Goal: Task Accomplishment & Management: Complete application form

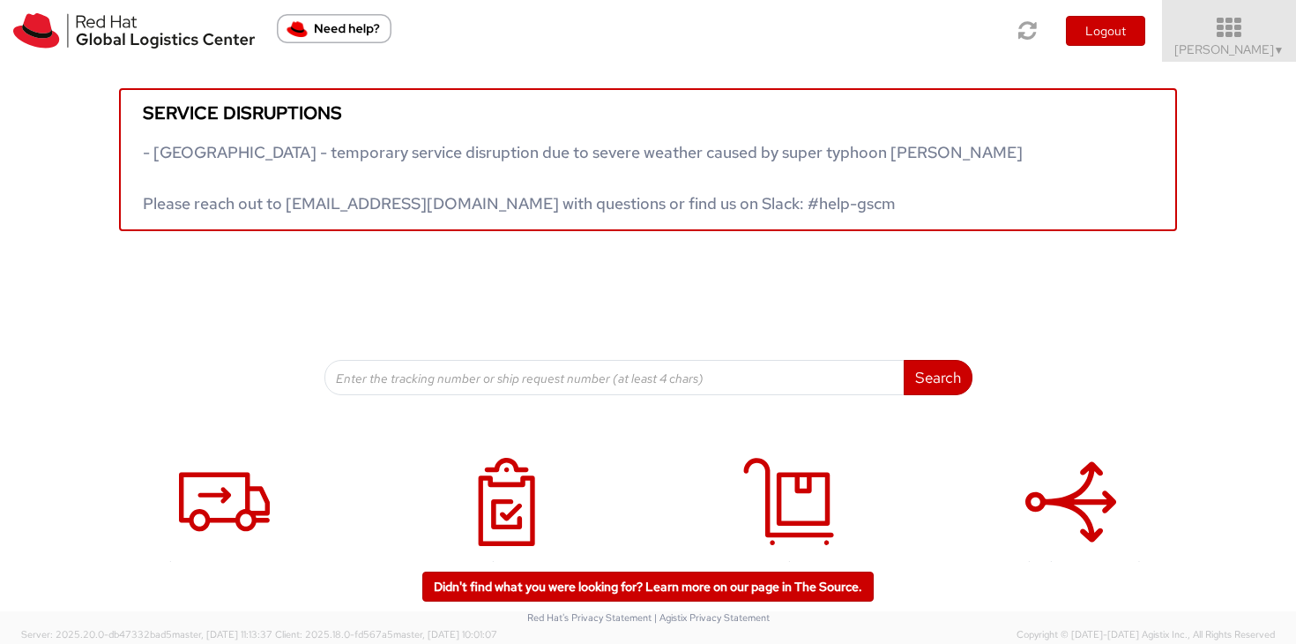
click at [1269, 46] on span "[PERSON_NAME] ▼" at bounding box center [1229, 49] width 110 height 16
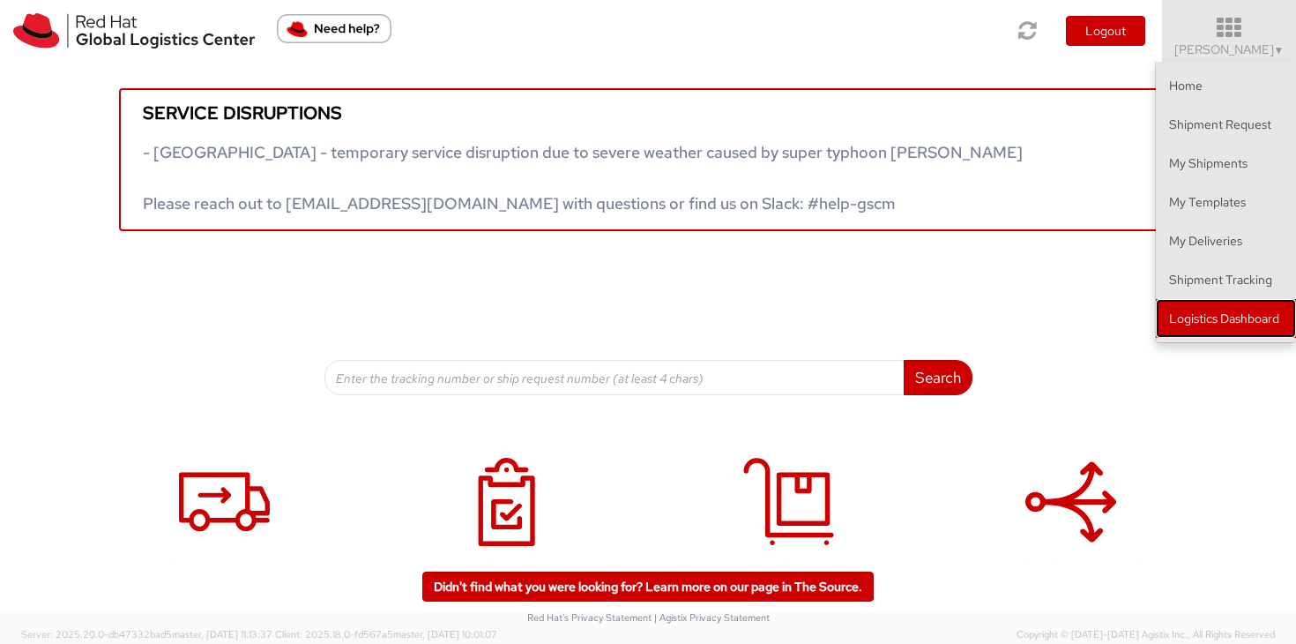
click at [1224, 311] on link "Logistics Dashboard" at bounding box center [1226, 318] width 140 height 39
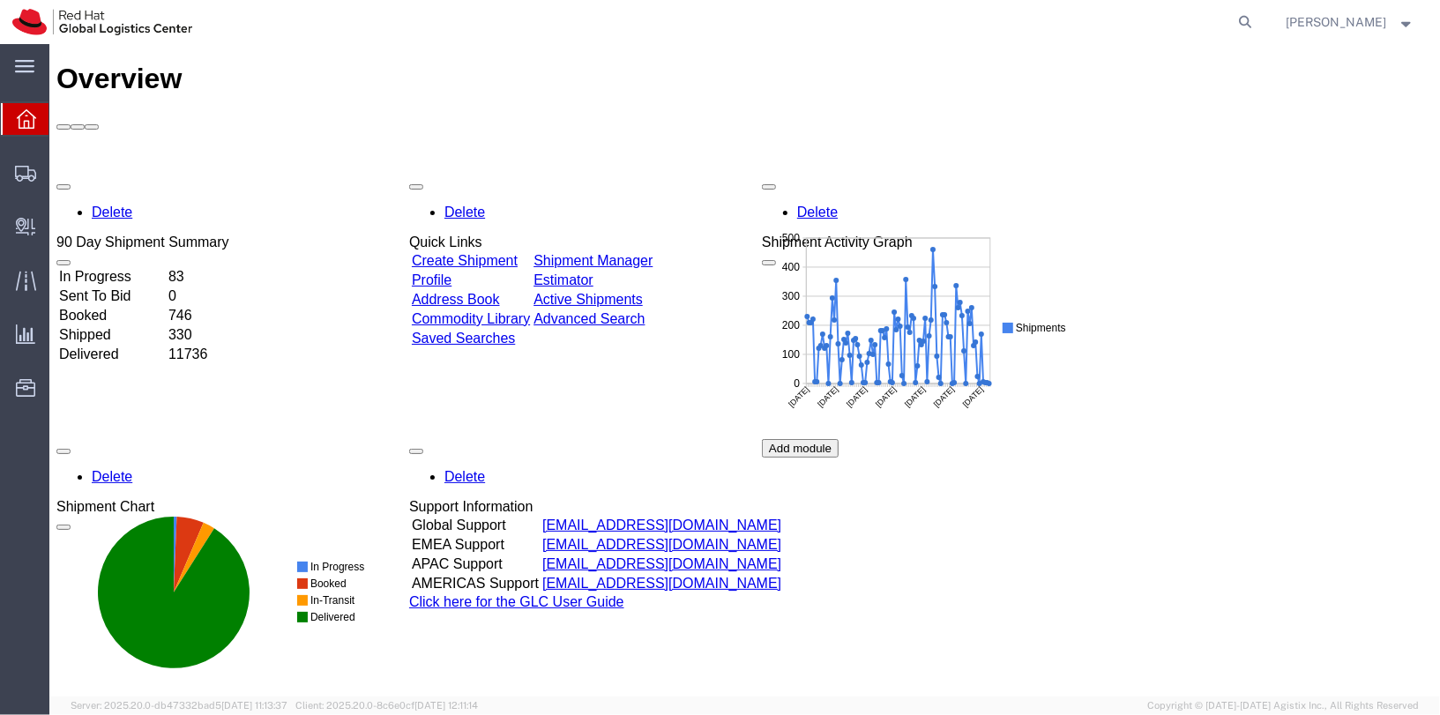
click at [1407, 39] on div "[PERSON_NAME]" at bounding box center [1350, 22] width 155 height 44
click at [1406, 23] on strong "button" at bounding box center [1407, 22] width 16 height 6
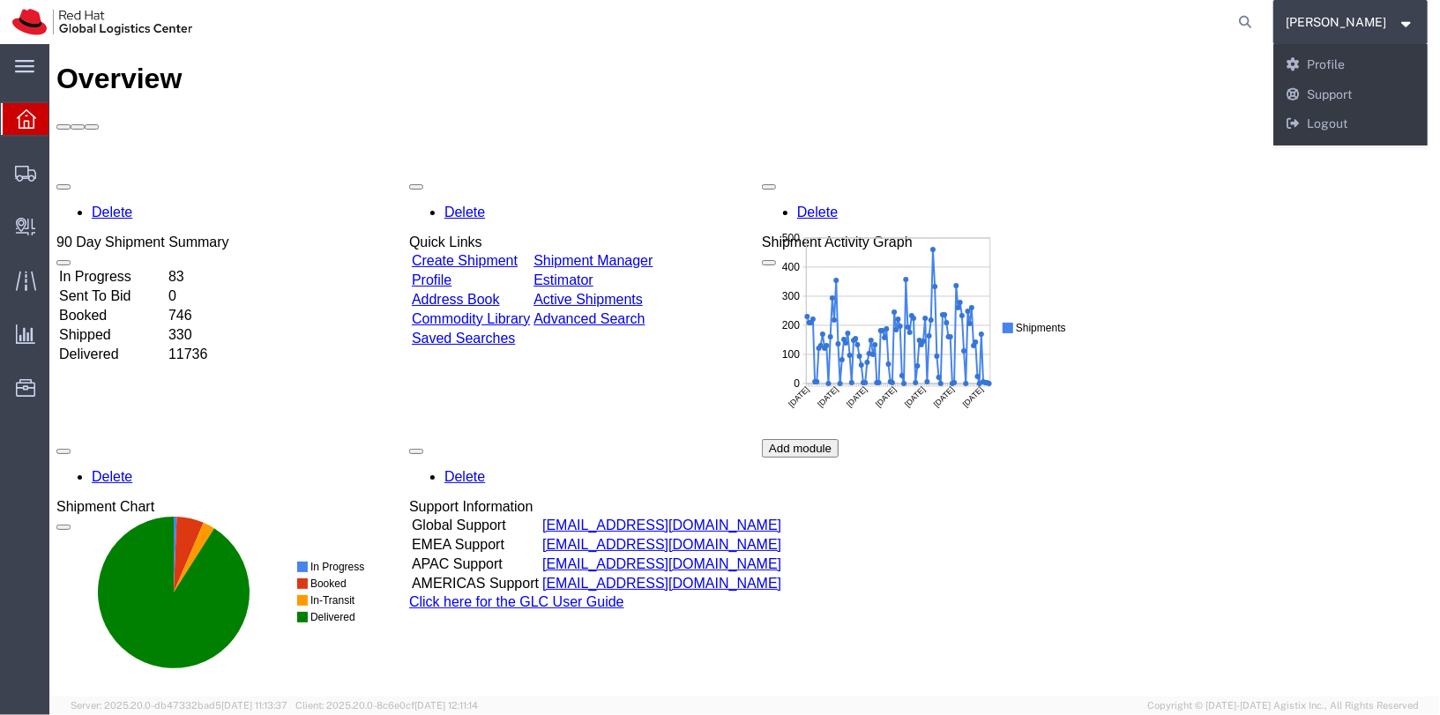
click at [1303, 328] on div "Delete 90 Day Shipment Summary In Progress 83 Sent To Bid 0 Booked 746 Shipped …" at bounding box center [744, 438] width 1376 height 529
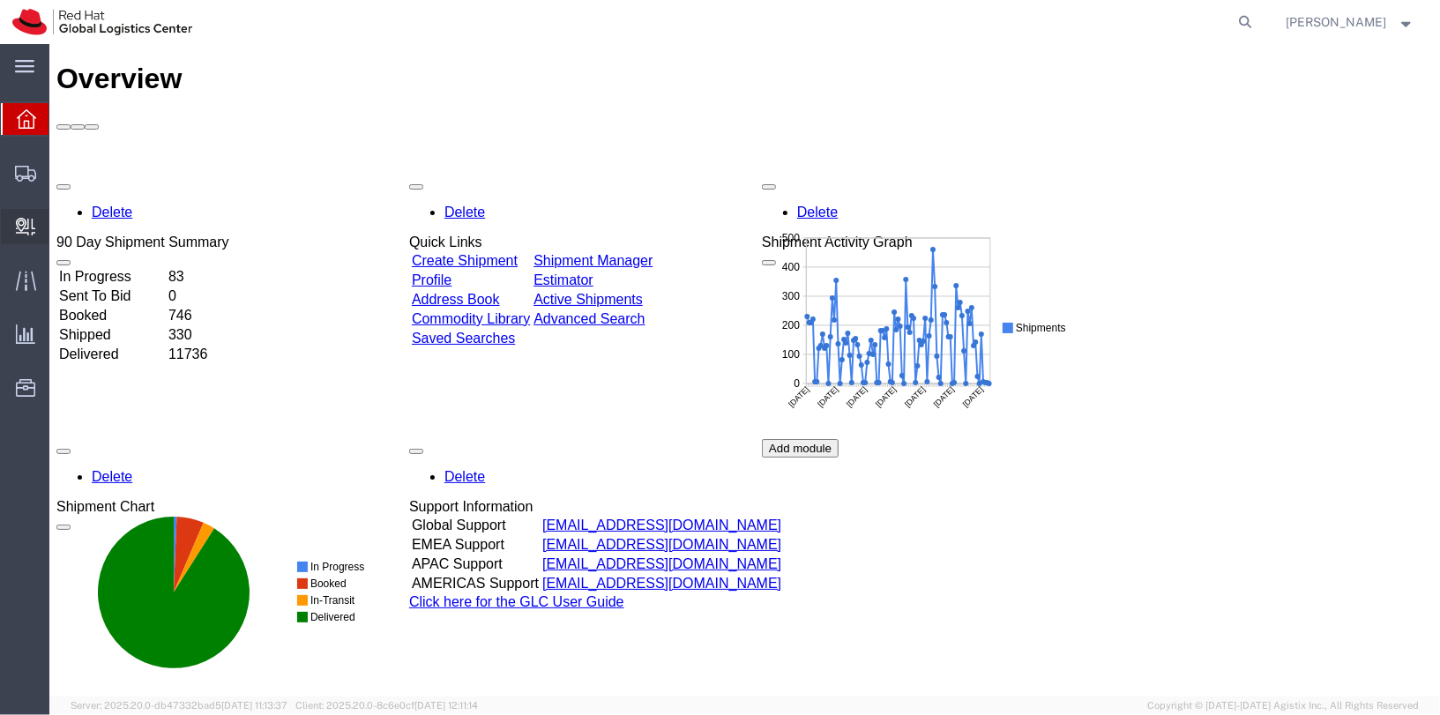
click at [0, 0] on span "Create Delivery" at bounding box center [0, 0] width 0 height 0
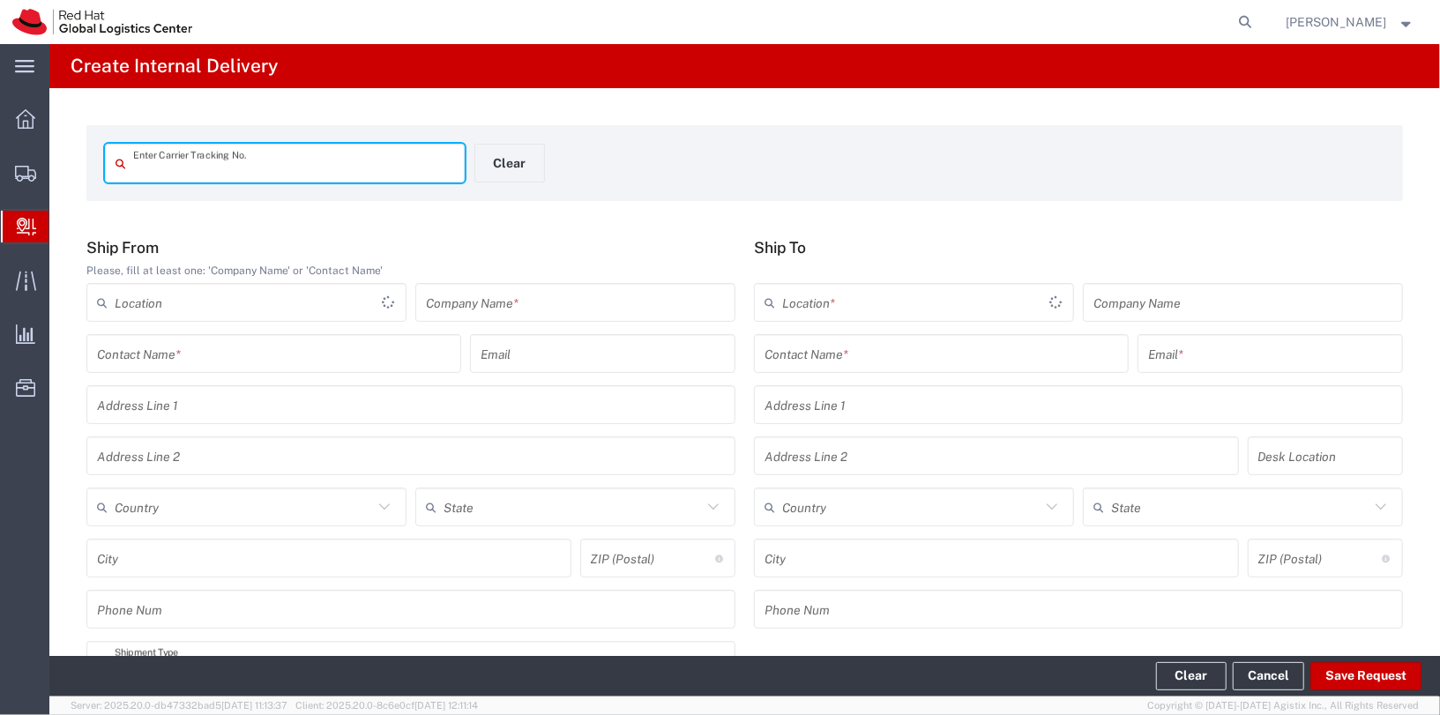
click at [523, 319] on div "Company Name *" at bounding box center [575, 302] width 320 height 39
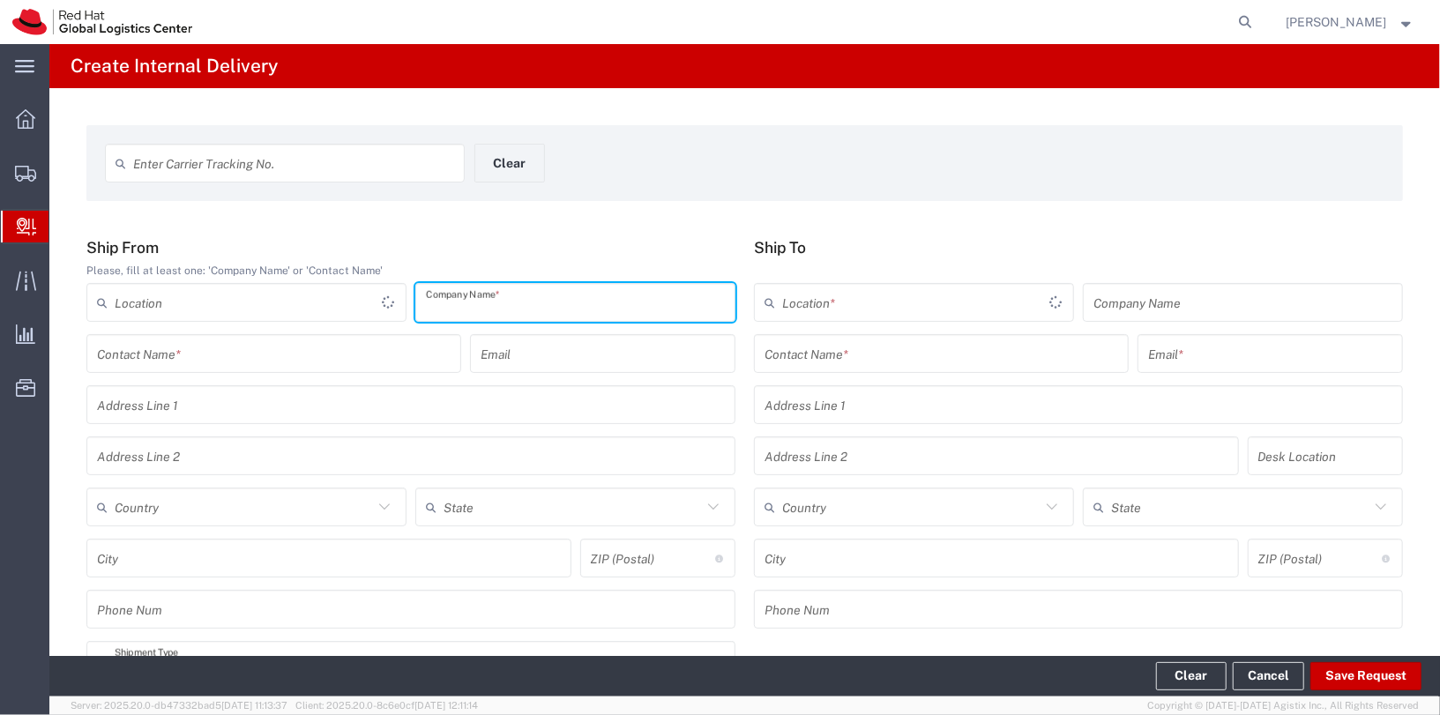
click at [530, 308] on input "text" at bounding box center [575, 302] width 299 height 31
type input "Amazon"
click at [890, 304] on input "text" at bounding box center [911, 302] width 258 height 31
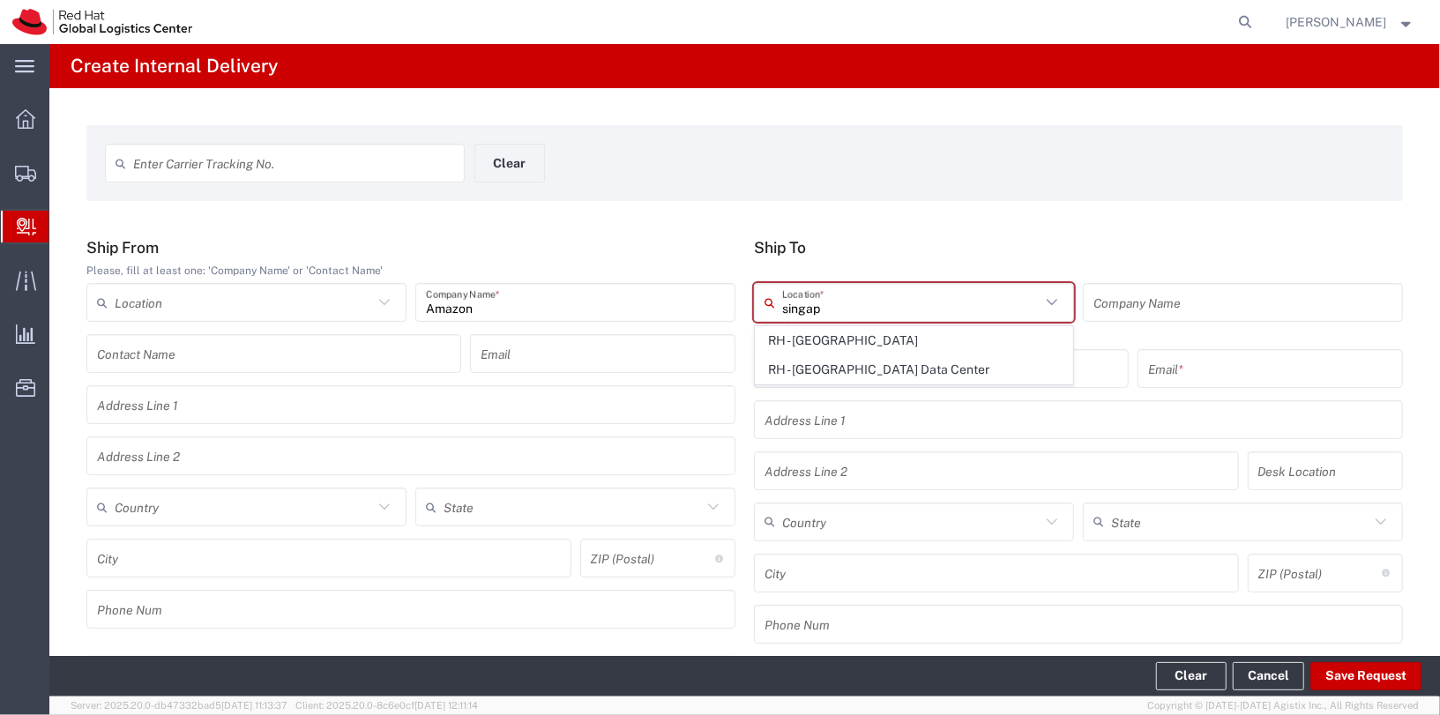
click at [903, 339] on span "RH - Singapore" at bounding box center [913, 340] width 316 height 27
type input "RH - Singapore"
type input "Red Hat Asia Pacific Pte Ltd"
type input "88 Market Street, Level 45"
type input "CapitaSpring"
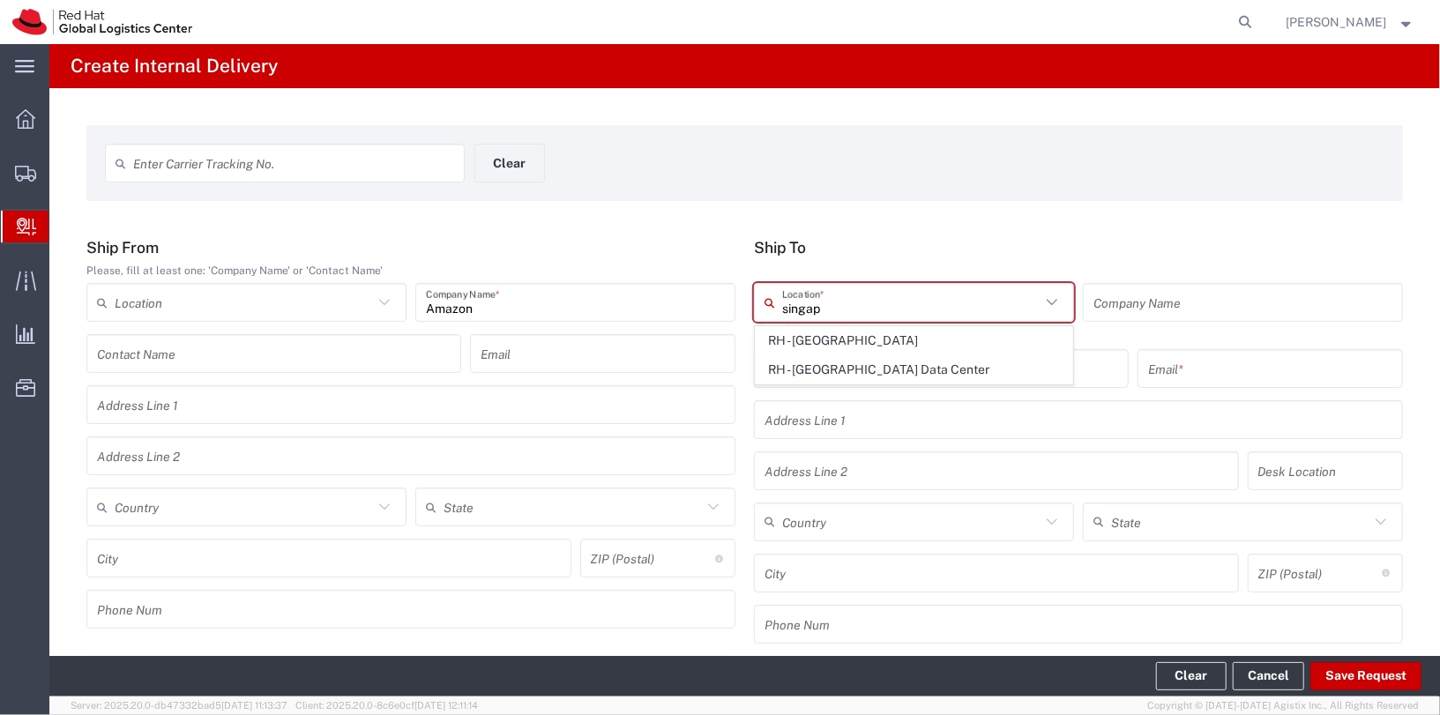
type input "Singapore"
type input "SINGAPORE"
type input "048948"
type input "65 6490 4200"
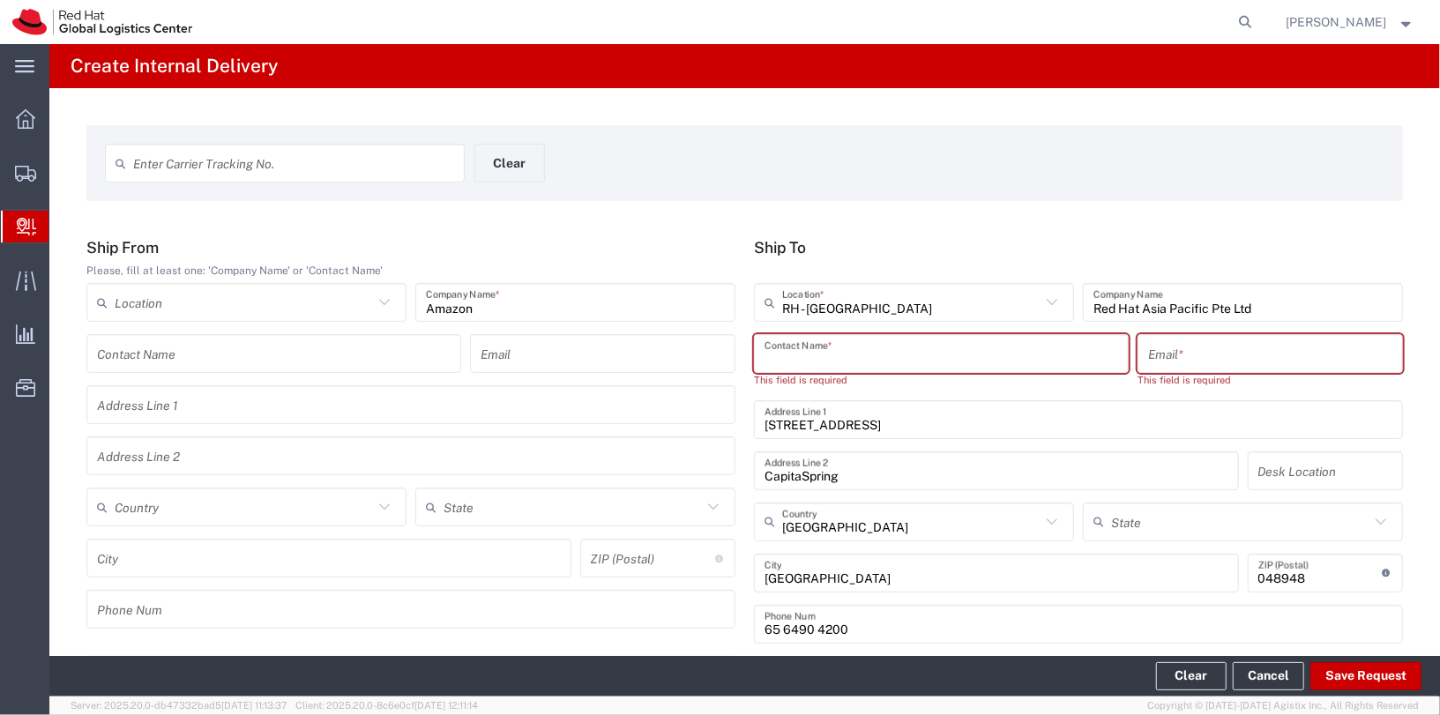
click at [882, 358] on input "text" at bounding box center [940, 354] width 353 height 31
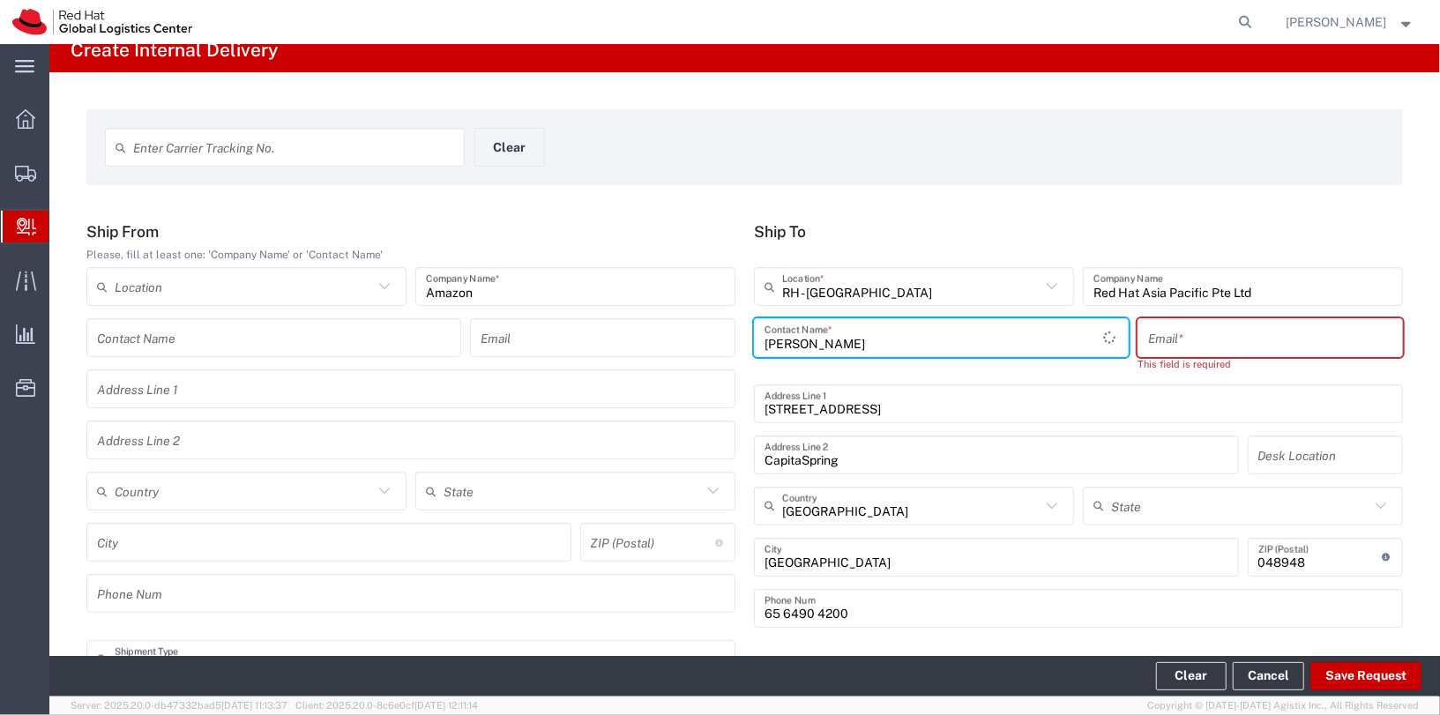
scroll to position [21, 0]
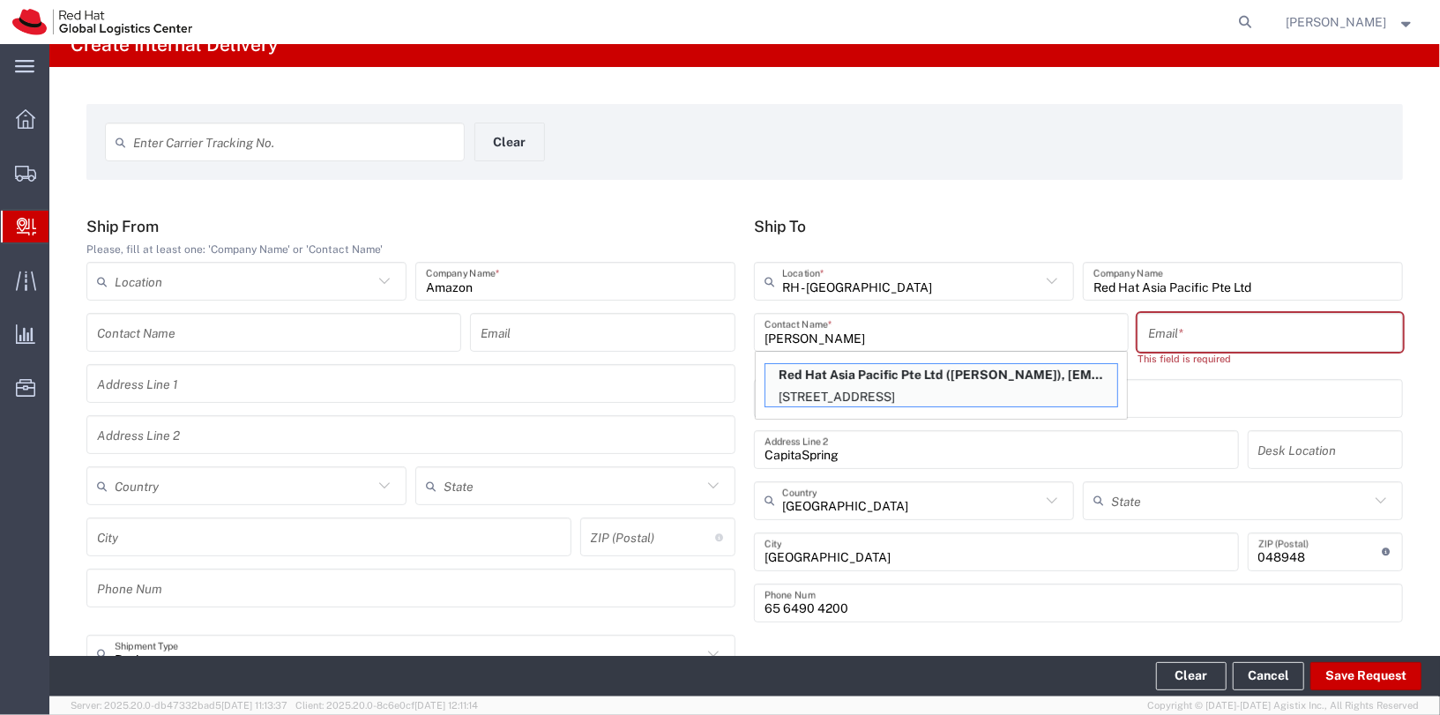
drag, startPoint x: 1002, startPoint y: 383, endPoint x: 991, endPoint y: 382, distance: 11.5
click at [1002, 383] on p "Red Hat Asia Pacific Pte Ltd (Julio Jansson), jjansson@redhat.com" at bounding box center [941, 375] width 352 height 22
type input "Julio Jansson"
type input "jjansson@redhat.com"
type input "FLEX"
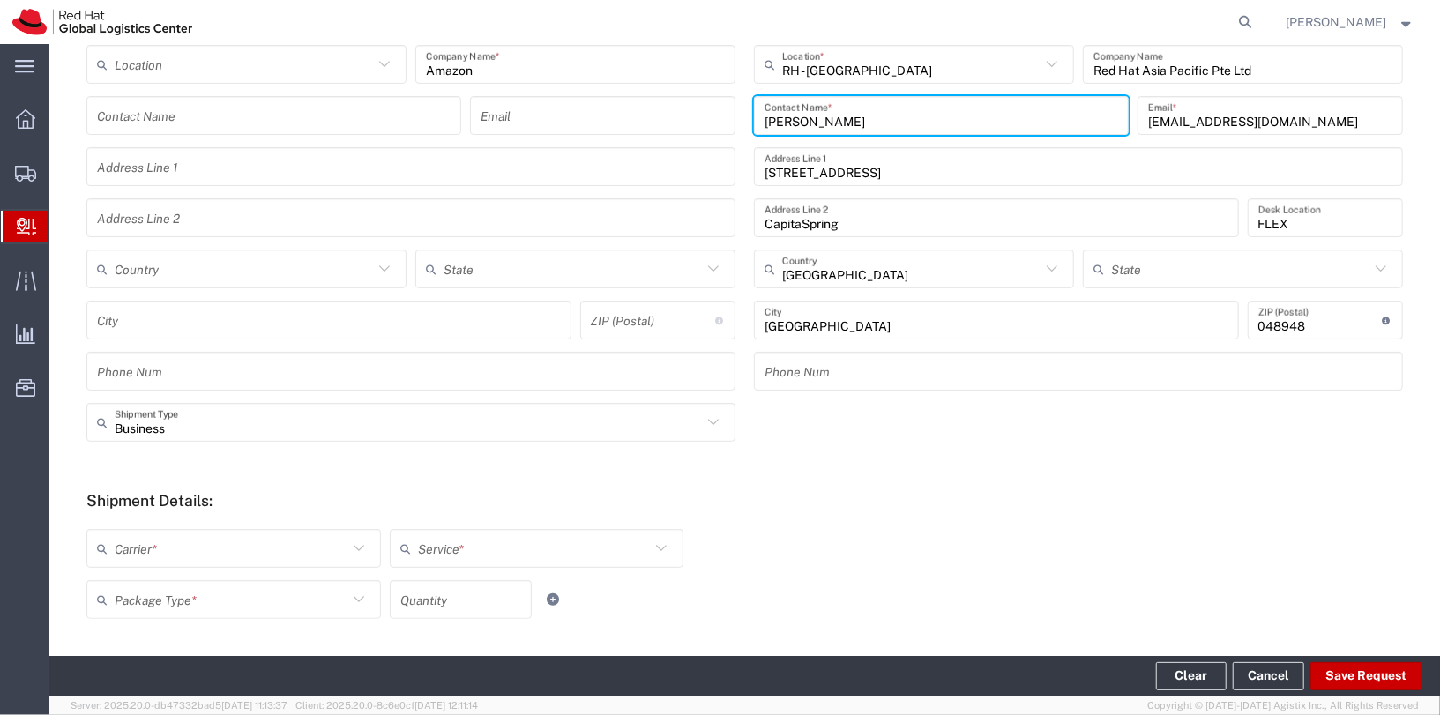
scroll to position [482, 0]
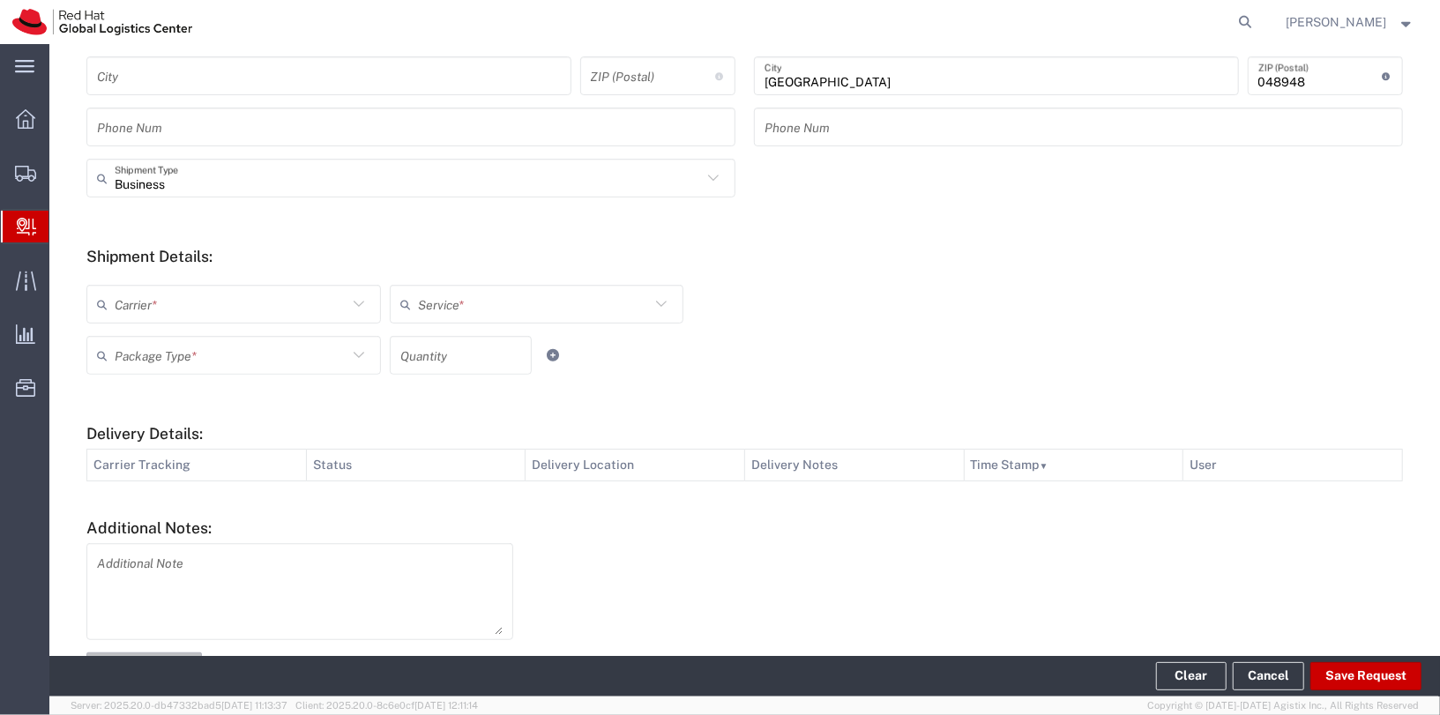
click at [198, 306] on input "text" at bounding box center [231, 304] width 233 height 31
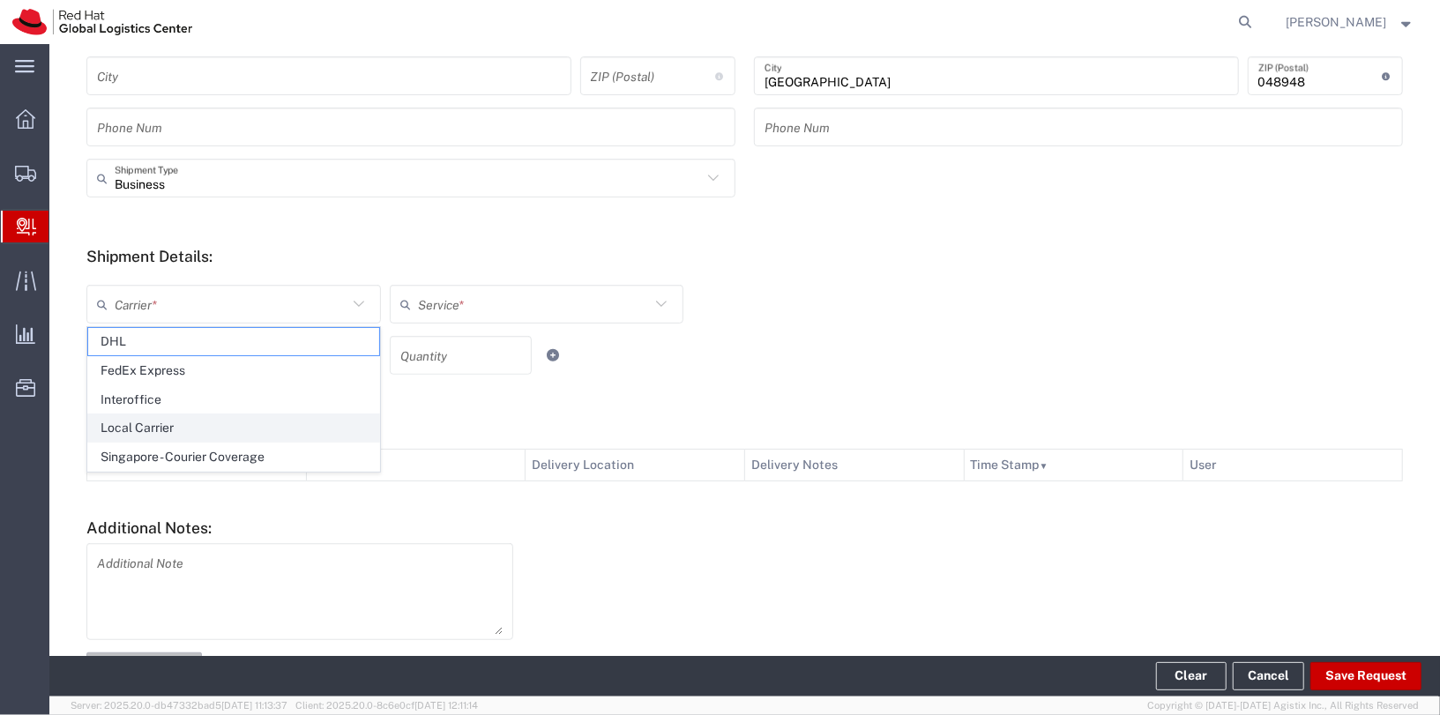
click at [211, 429] on span "Local Carrier" at bounding box center [233, 427] width 291 height 27
type input "Local Carrier"
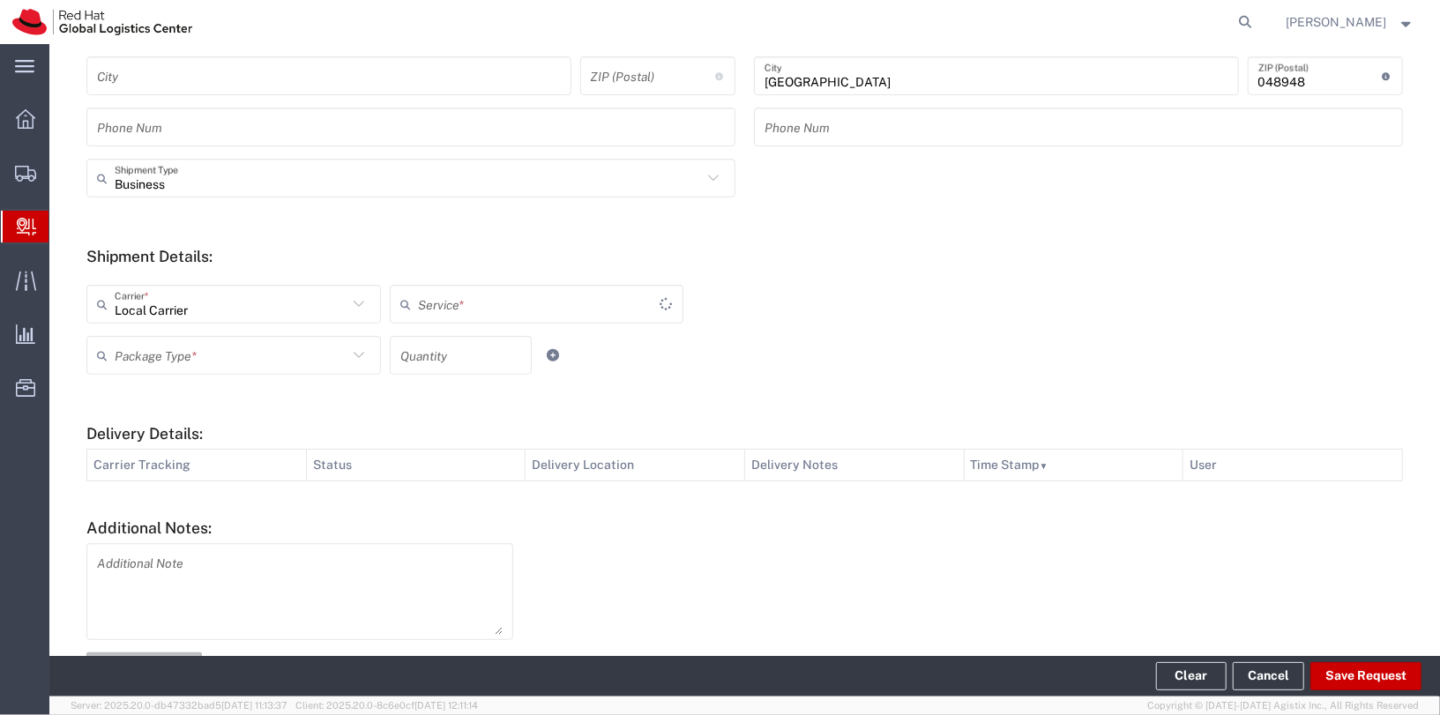
click at [516, 301] on input "text" at bounding box center [539, 304] width 242 height 31
drag, startPoint x: 508, startPoint y: 344, endPoint x: 619, endPoint y: 353, distance: 111.4
click at [513, 344] on span "Local_Ground" at bounding box center [536, 341] width 291 height 27
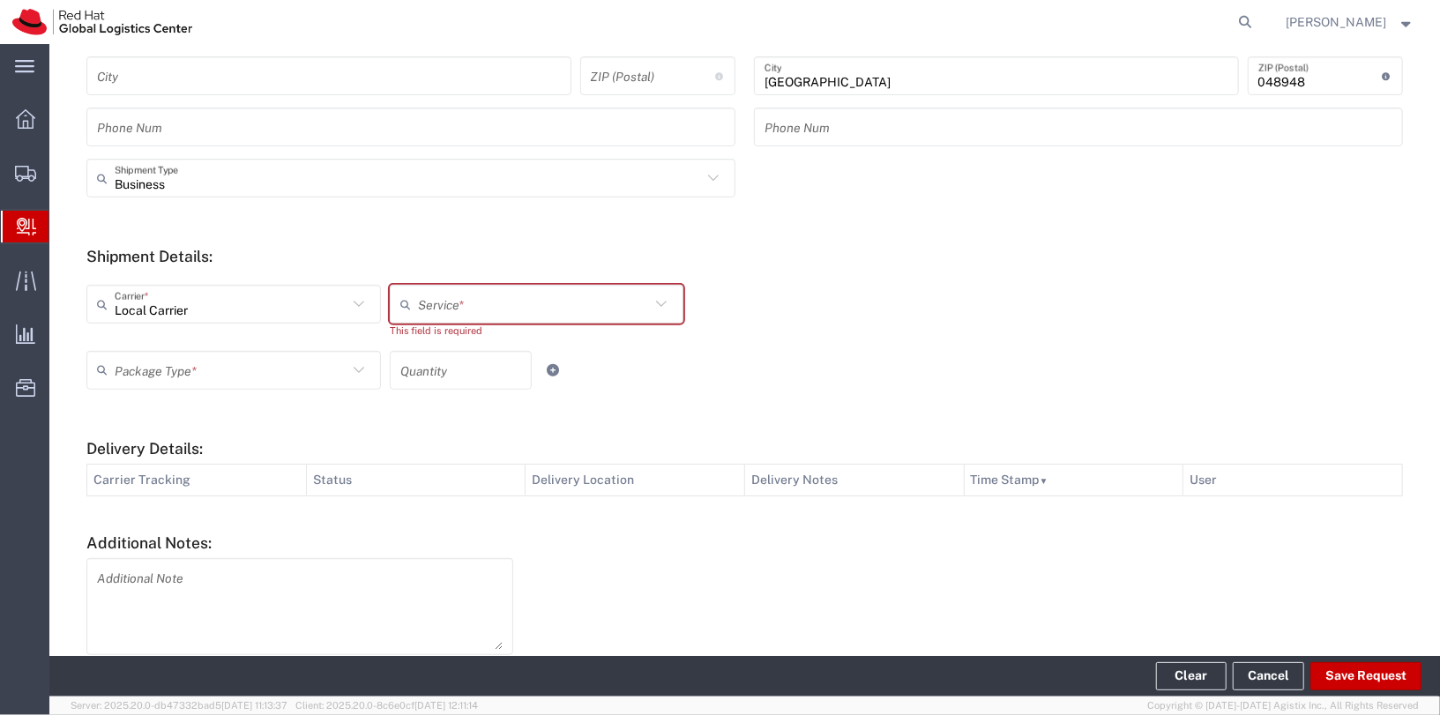
drag, startPoint x: 709, startPoint y: 370, endPoint x: 414, endPoint y: 345, distance: 295.5
click at [709, 370] on div "Package Type * Case(s) Envelope PAK Skid(s) Your Packaging Quantity" at bounding box center [536, 376] width 909 height 51
drag, startPoint x: 195, startPoint y: 340, endPoint x: 188, endPoint y: 347, distance: 10.0
click at [193, 343] on div "Local Carrier Carrier * DHL FedEx Express Interoffice Local Carrier Singapore -…" at bounding box center [536, 318] width 909 height 66
click at [191, 360] on input "text" at bounding box center [231, 369] width 233 height 31
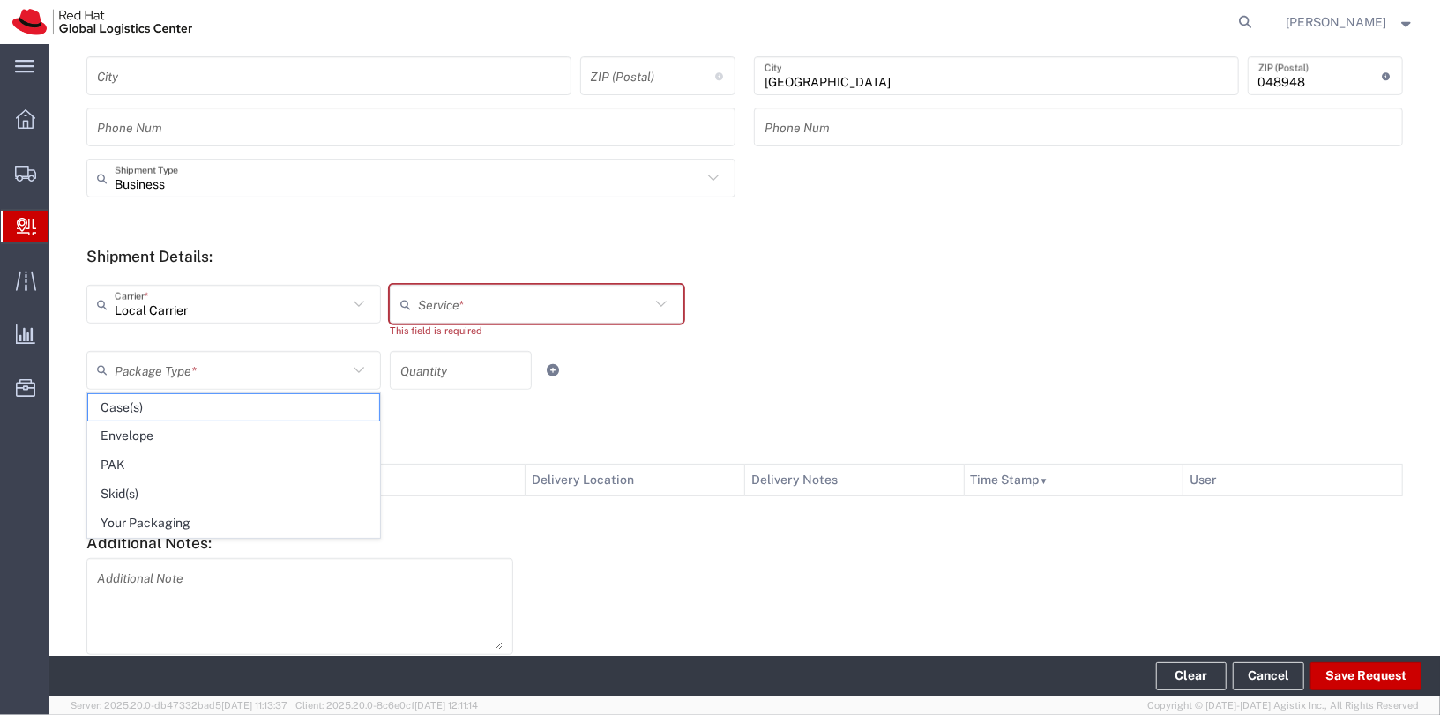
drag, startPoint x: 234, startPoint y: 518, endPoint x: 368, endPoint y: 504, distance: 133.9
click at [234, 518] on span "Your Packaging" at bounding box center [233, 523] width 291 height 27
type input "Your Packaging"
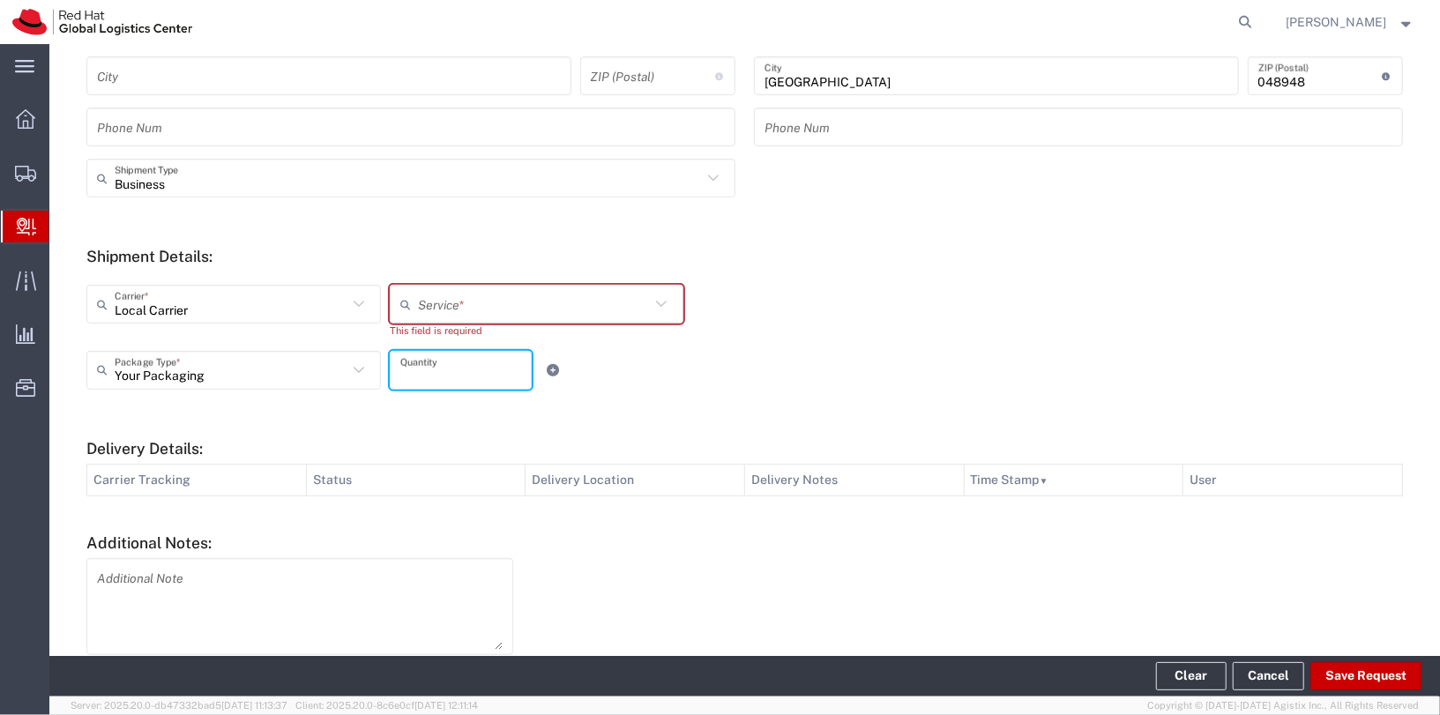
drag, startPoint x: 468, startPoint y: 368, endPoint x: 978, endPoint y: 408, distance: 511.1
click at [468, 368] on input "number" at bounding box center [461, 369] width 122 height 31
type input "1"
click at [1053, 384] on div "Your Packaging Package Type * Case(s) Envelope PAK Skid(s) Your Packaging 1 Qua…" at bounding box center [578, 376] width 992 height 51
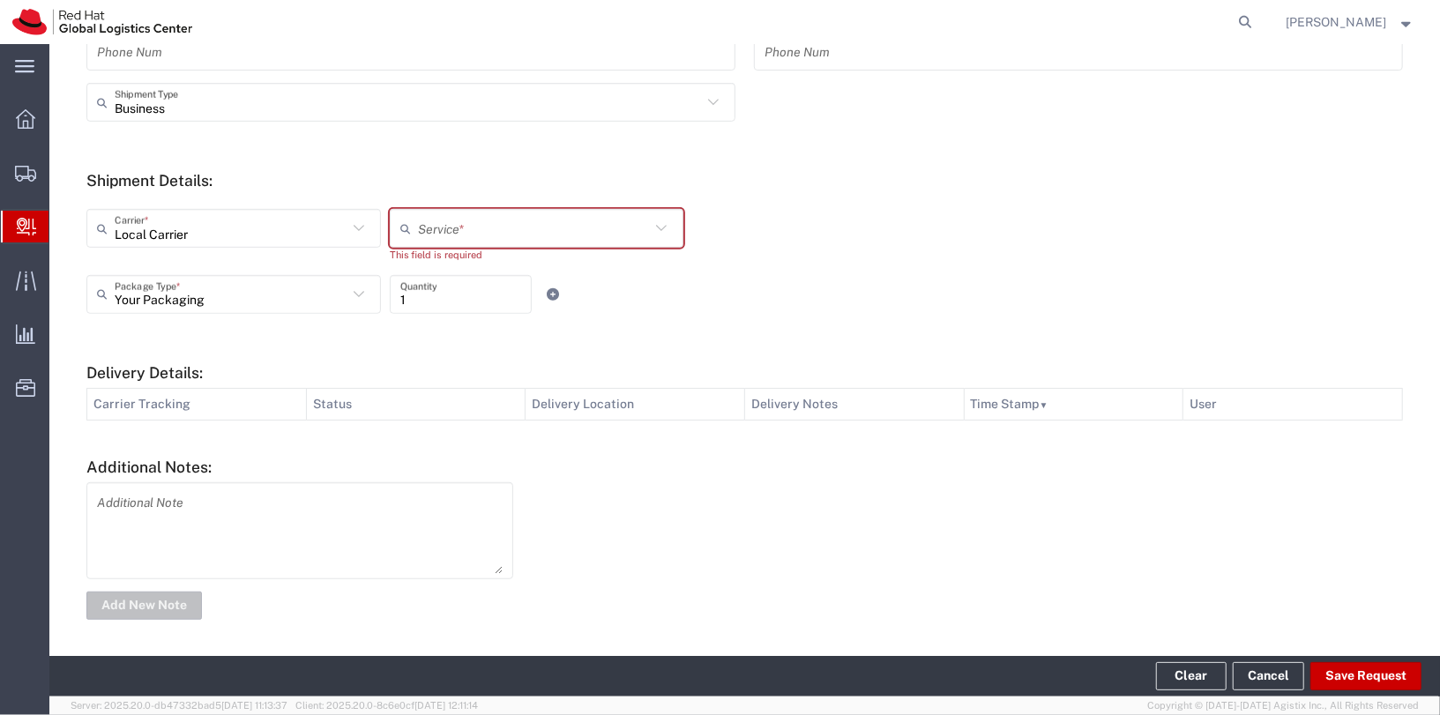
scroll to position [550, 0]
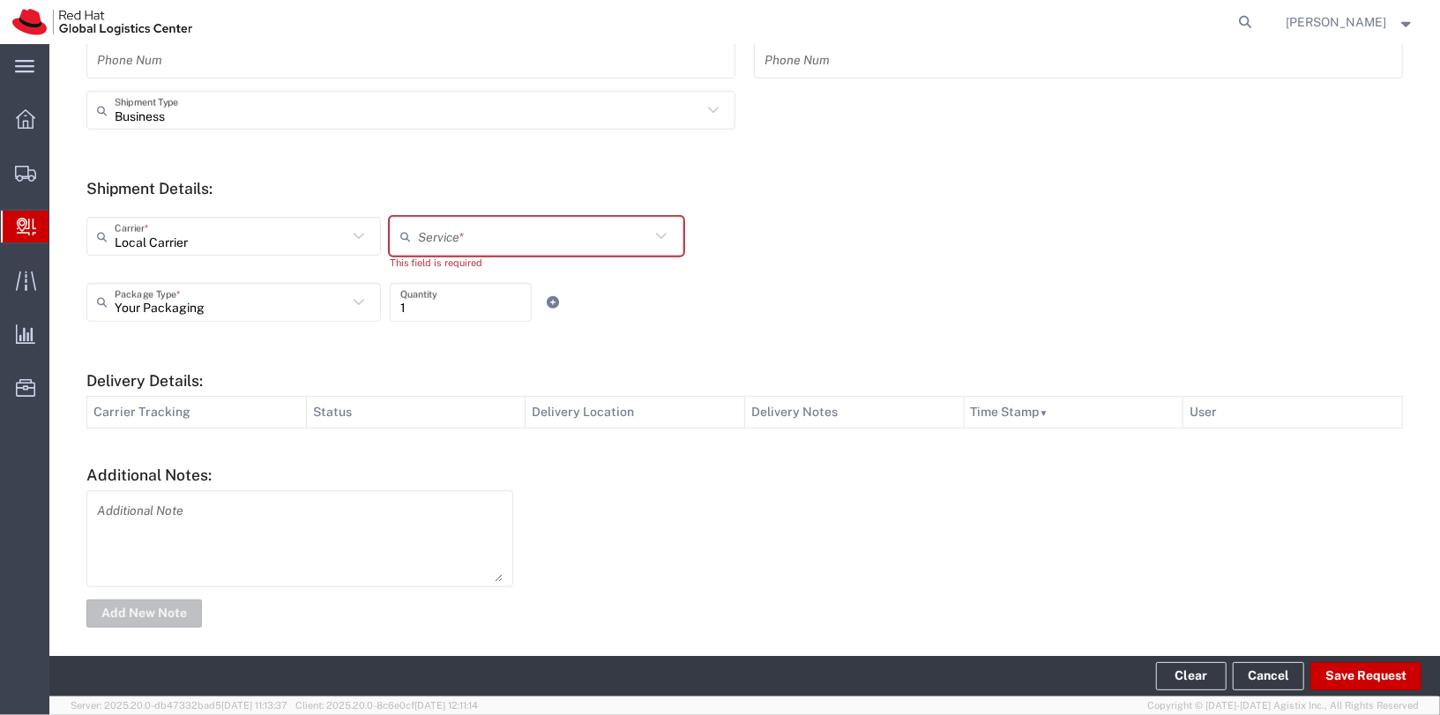
type input "Local_Ground"
click at [455, 232] on input "Local_Ground" at bounding box center [534, 236] width 233 height 31
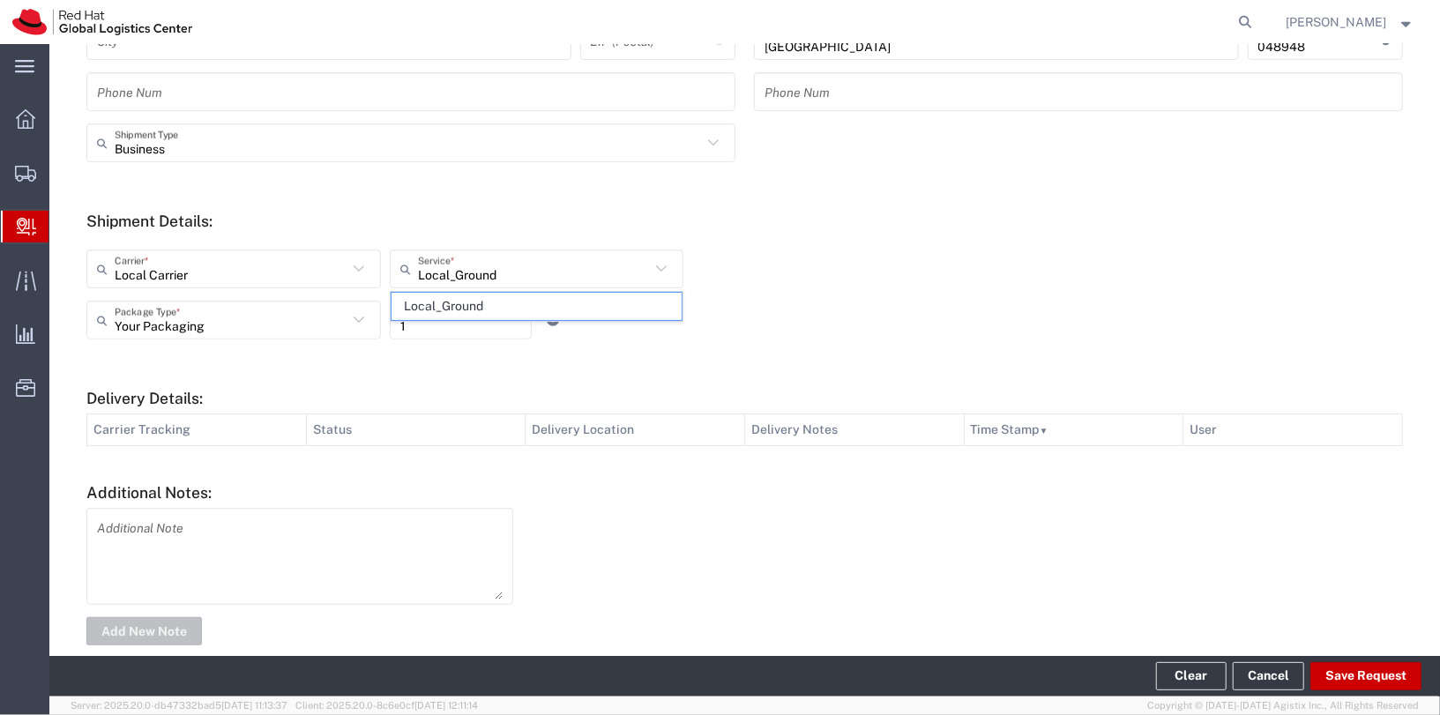
click at [465, 303] on span "Local_Ground" at bounding box center [536, 306] width 291 height 27
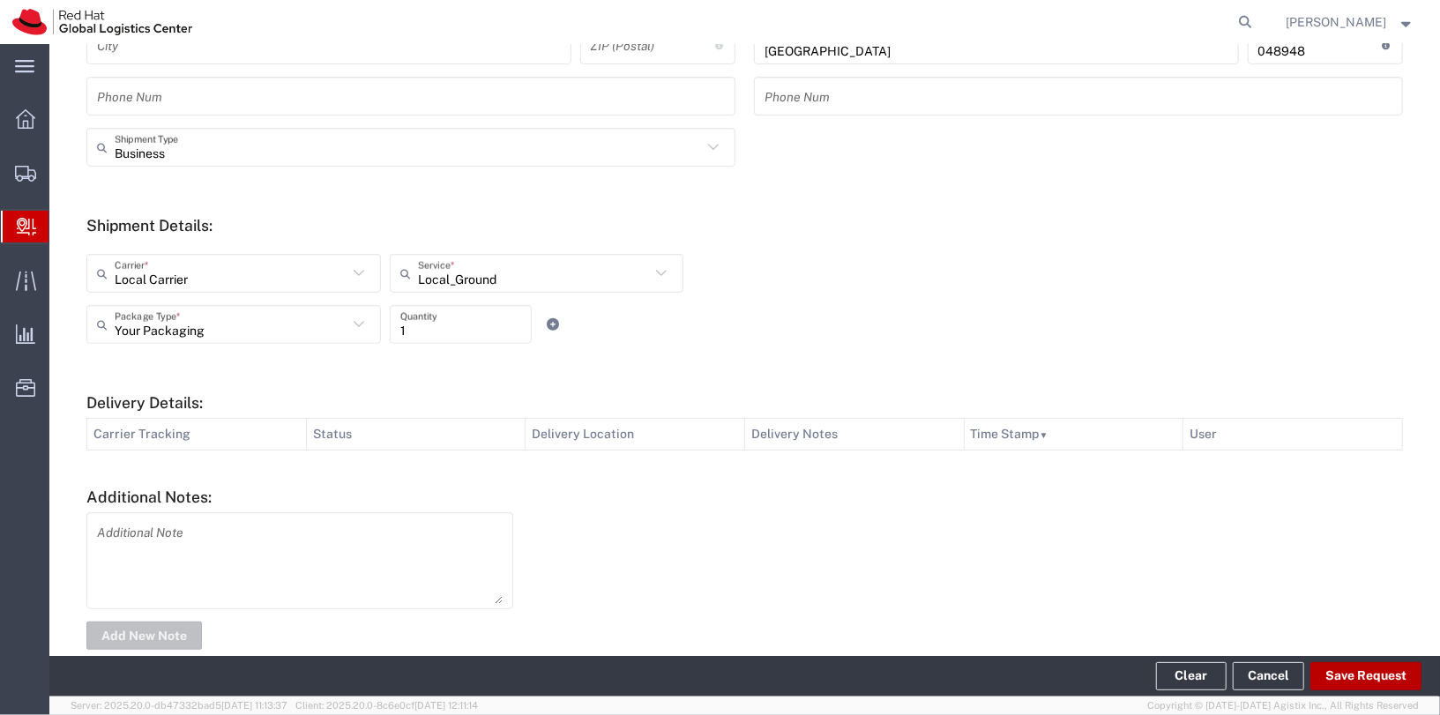
click at [1377, 673] on button "Save Request" at bounding box center [1365, 676] width 111 height 28
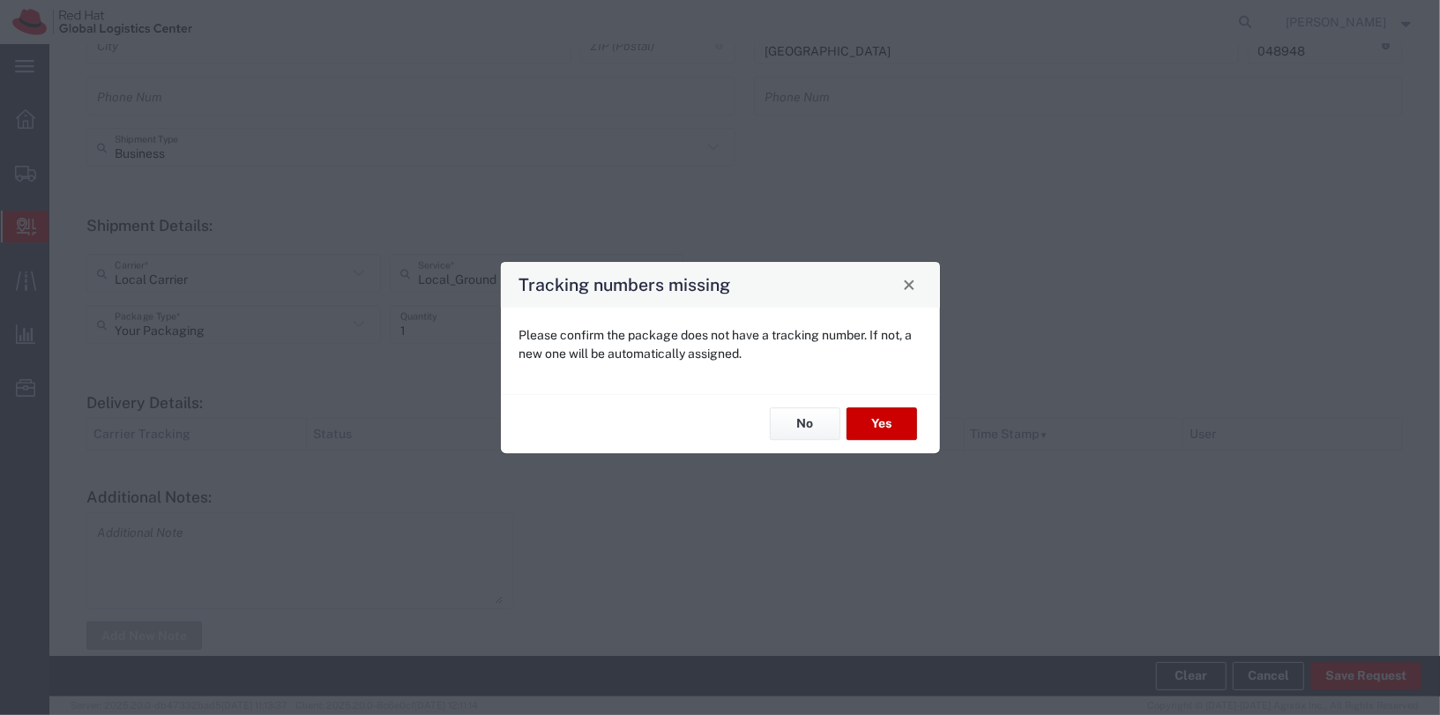
click at [911, 282] on span "Close" at bounding box center [909, 285] width 12 height 12
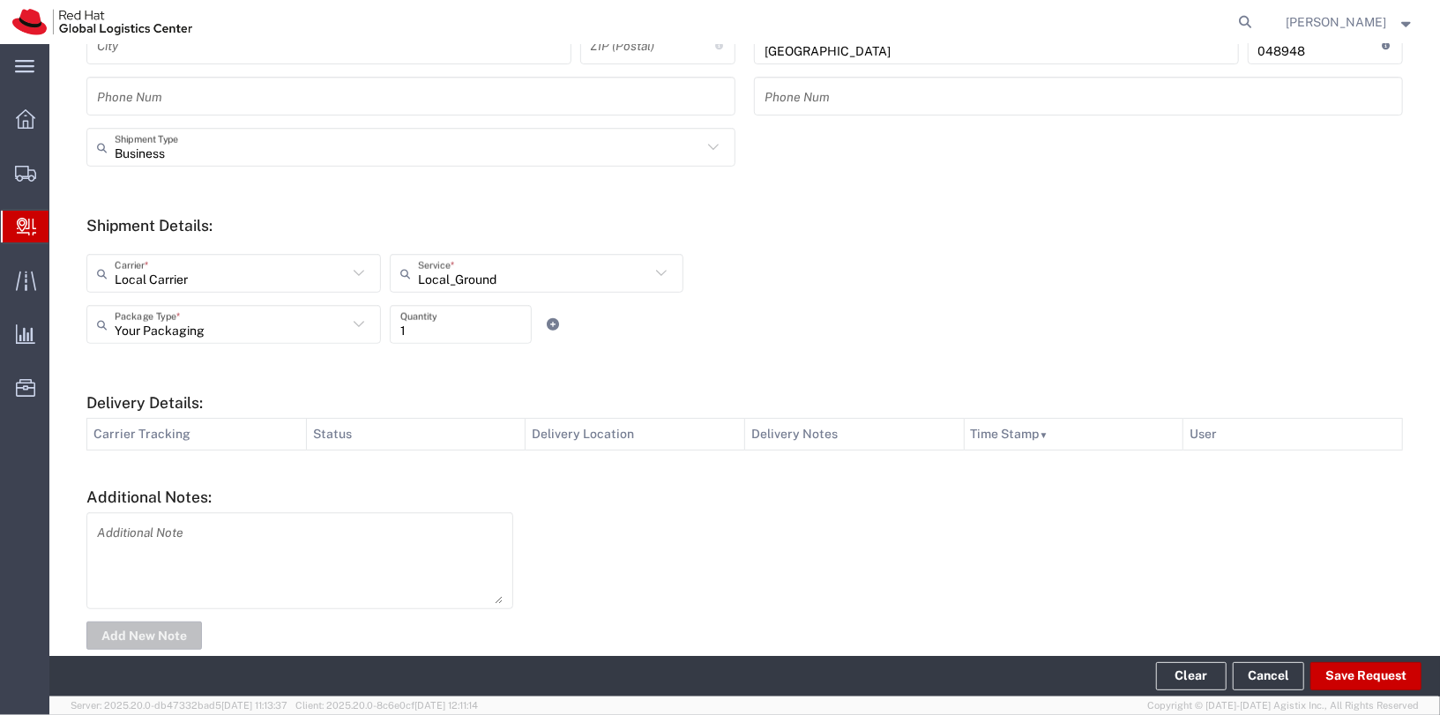
scroll to position [0, 0]
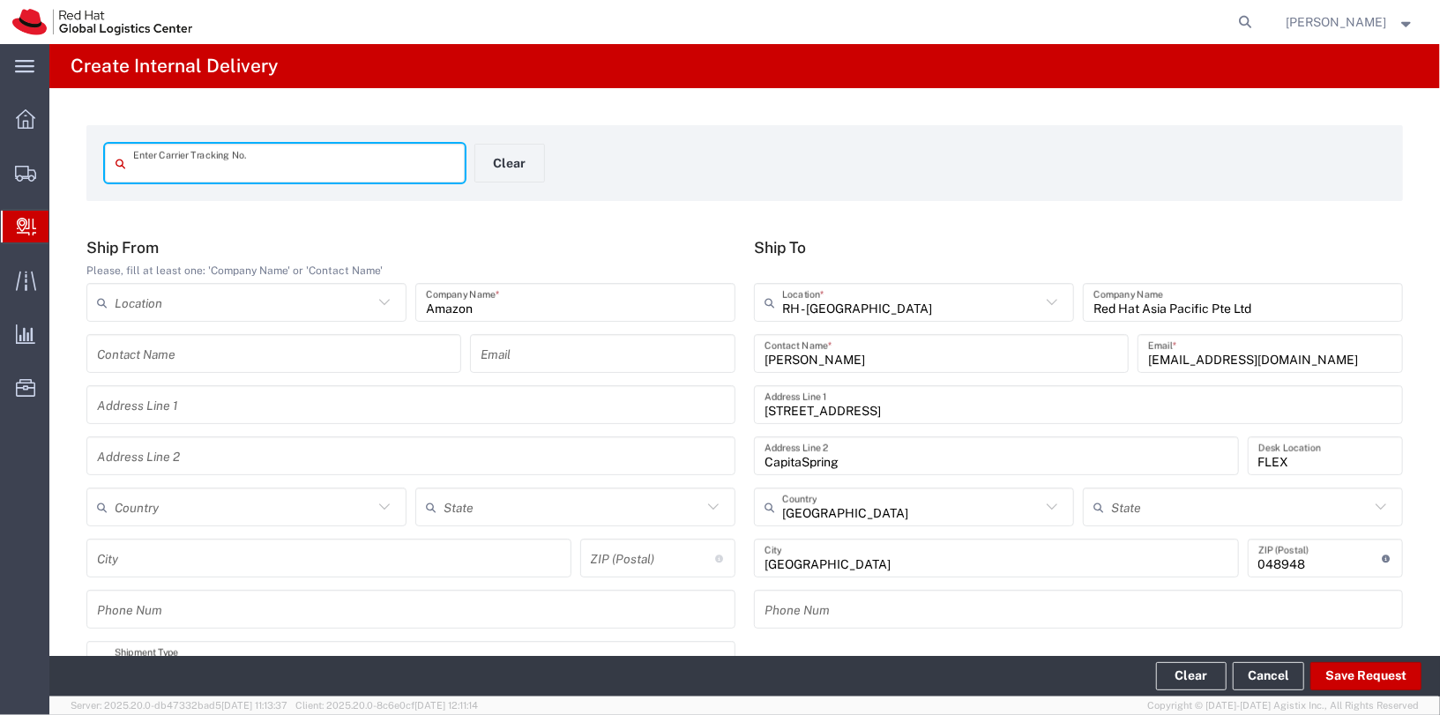
click at [275, 170] on input "text" at bounding box center [293, 163] width 321 height 31
type input "TSG009551967"
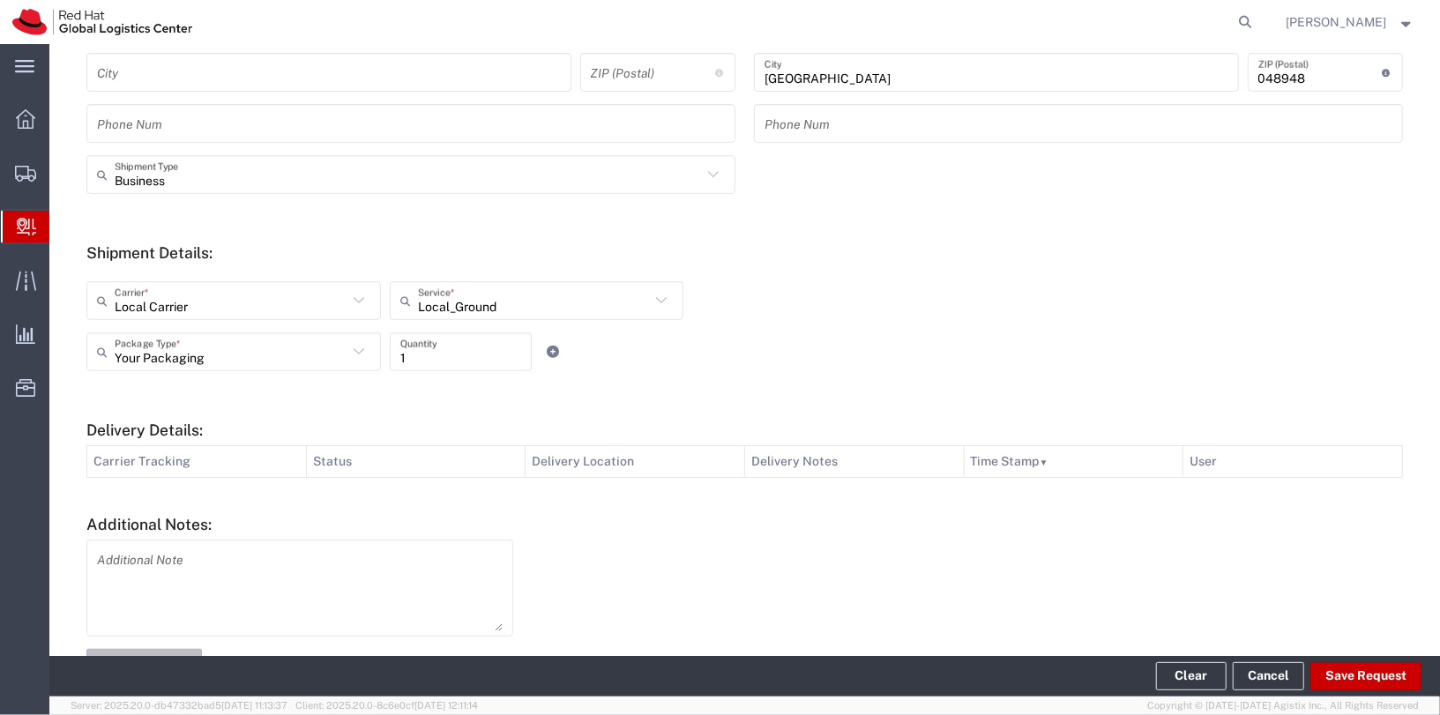
scroll to position [572, 0]
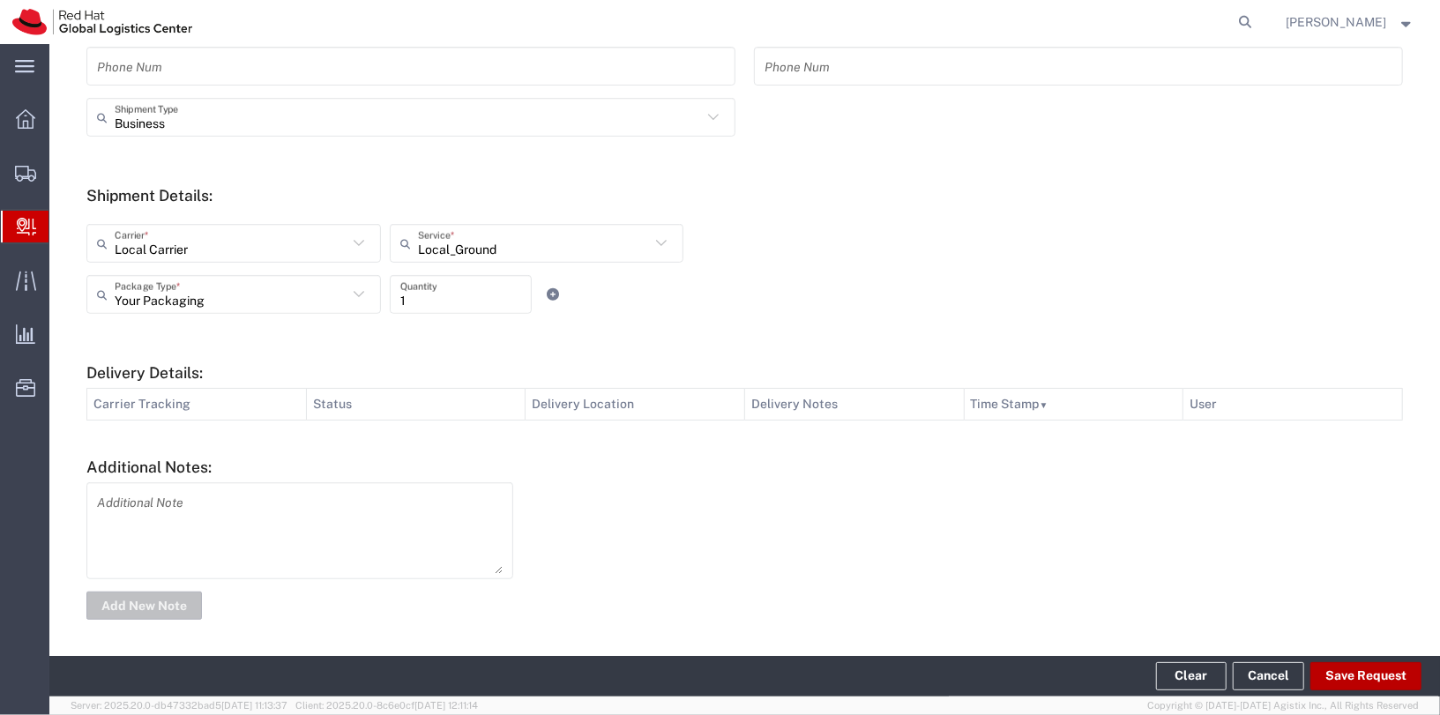
click at [1400, 664] on button "Save Request" at bounding box center [1365, 676] width 111 height 28
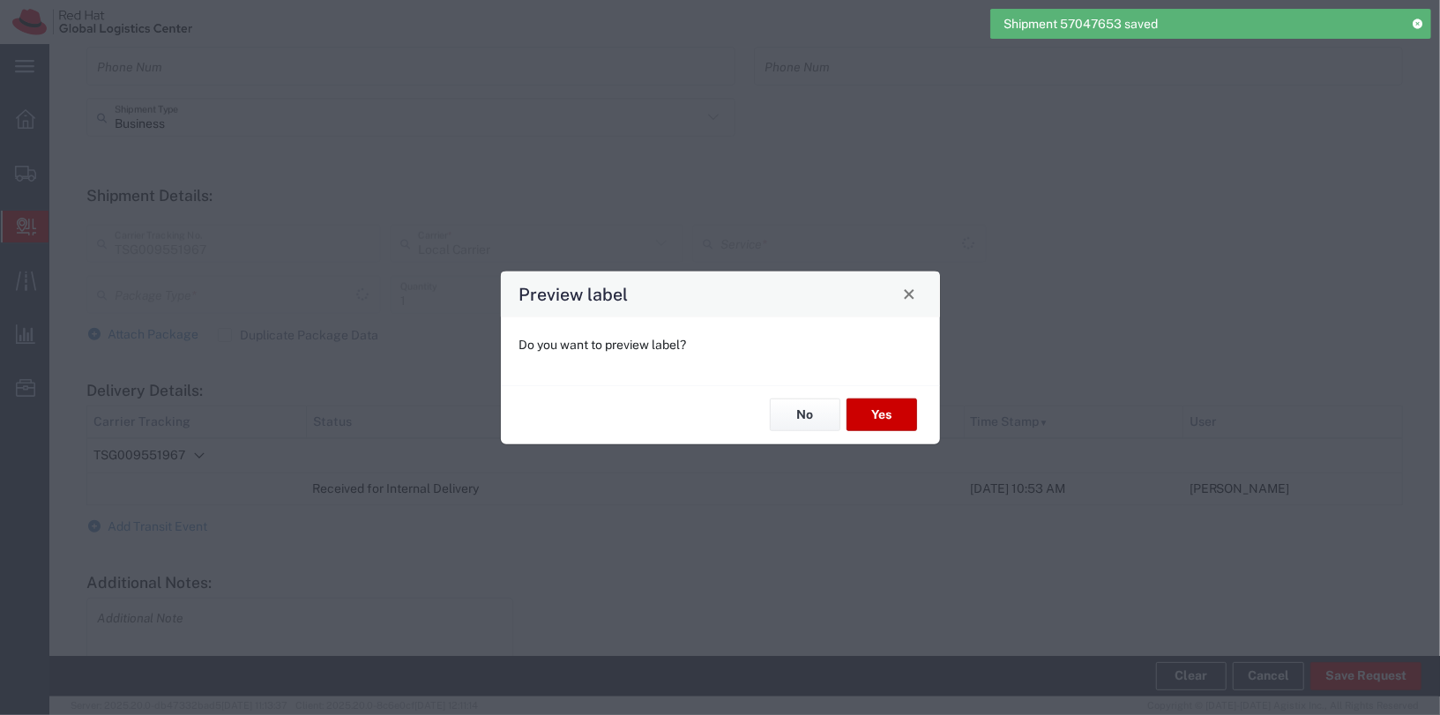
type input "Your Packaging"
type input "Local_Ground"
click at [901, 435] on div "No Yes" at bounding box center [720, 413] width 439 height 59
click at [900, 420] on button "Yes" at bounding box center [881, 414] width 71 height 33
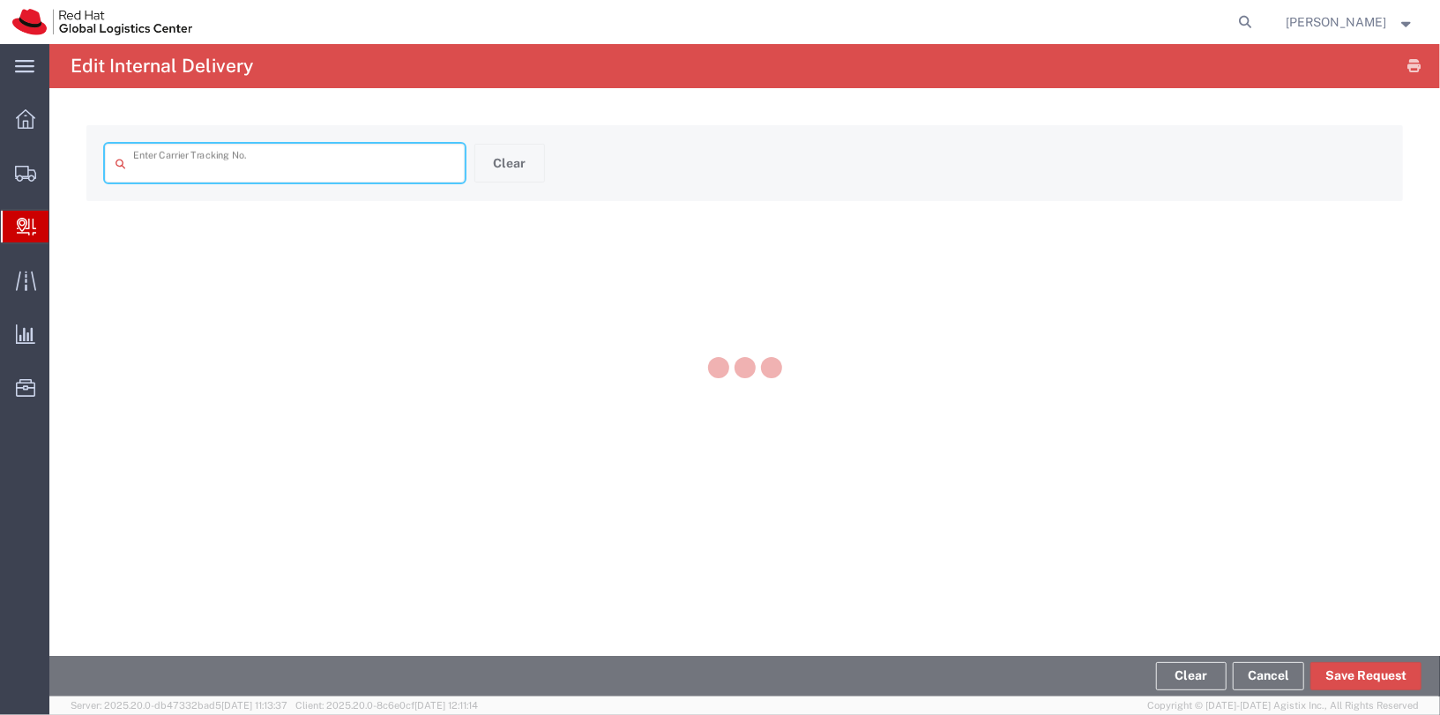
type input "TSG009551967"
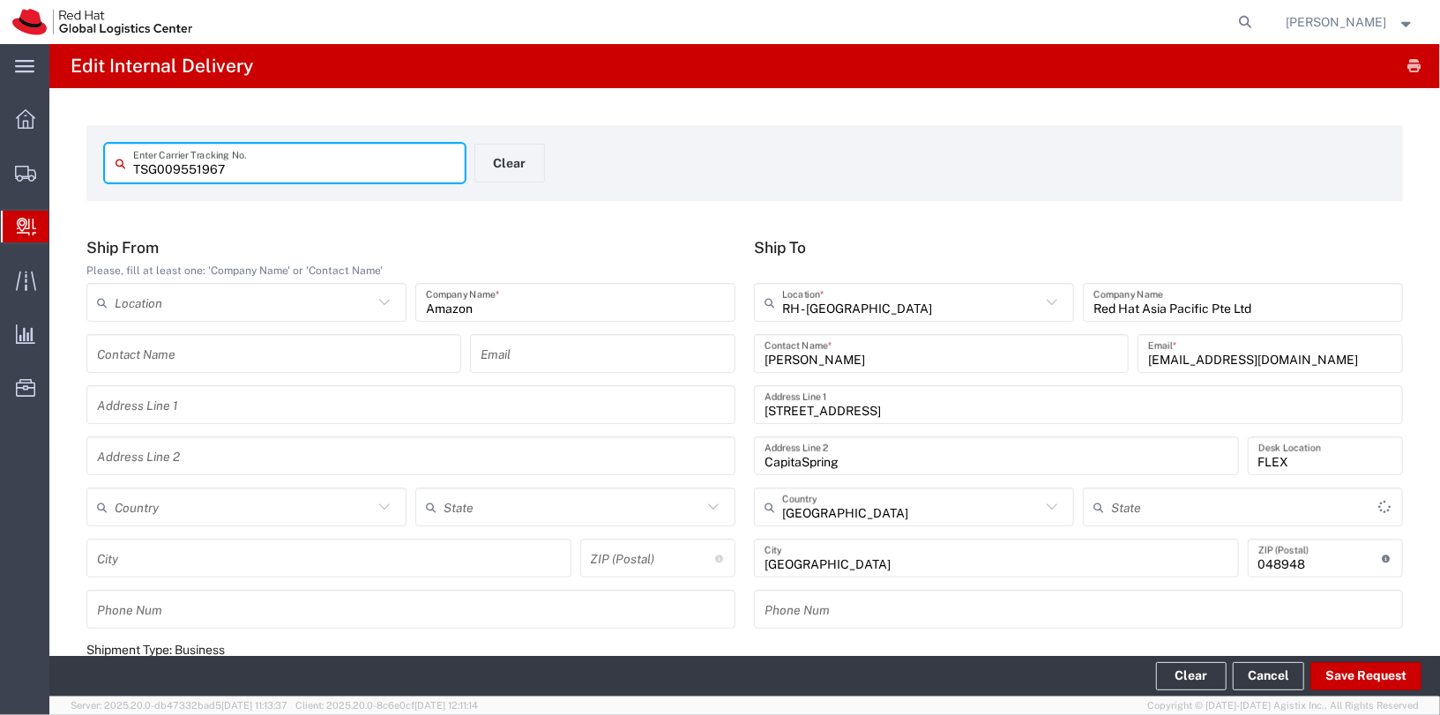
type input "Your Packaging"
type input "Local_Ground"
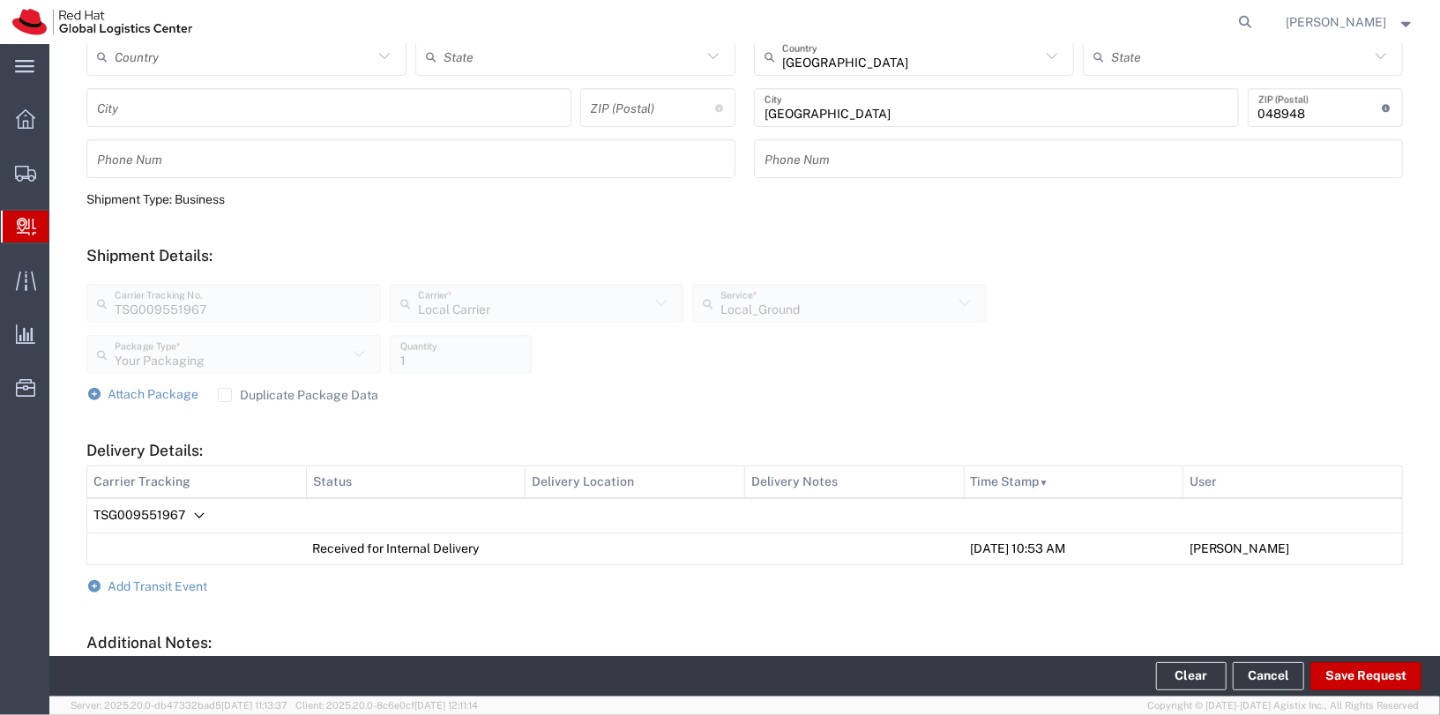
scroll to position [487, 0]
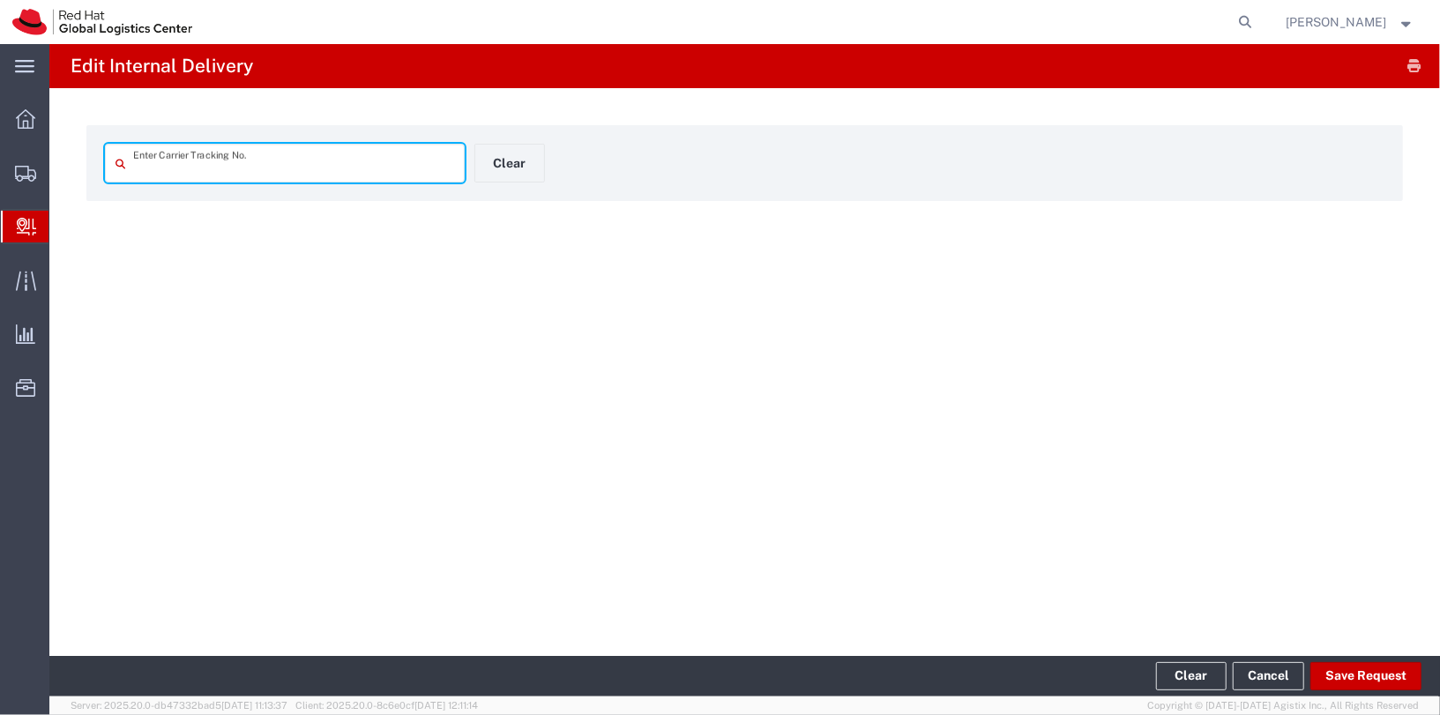
type input "TSG009551967"
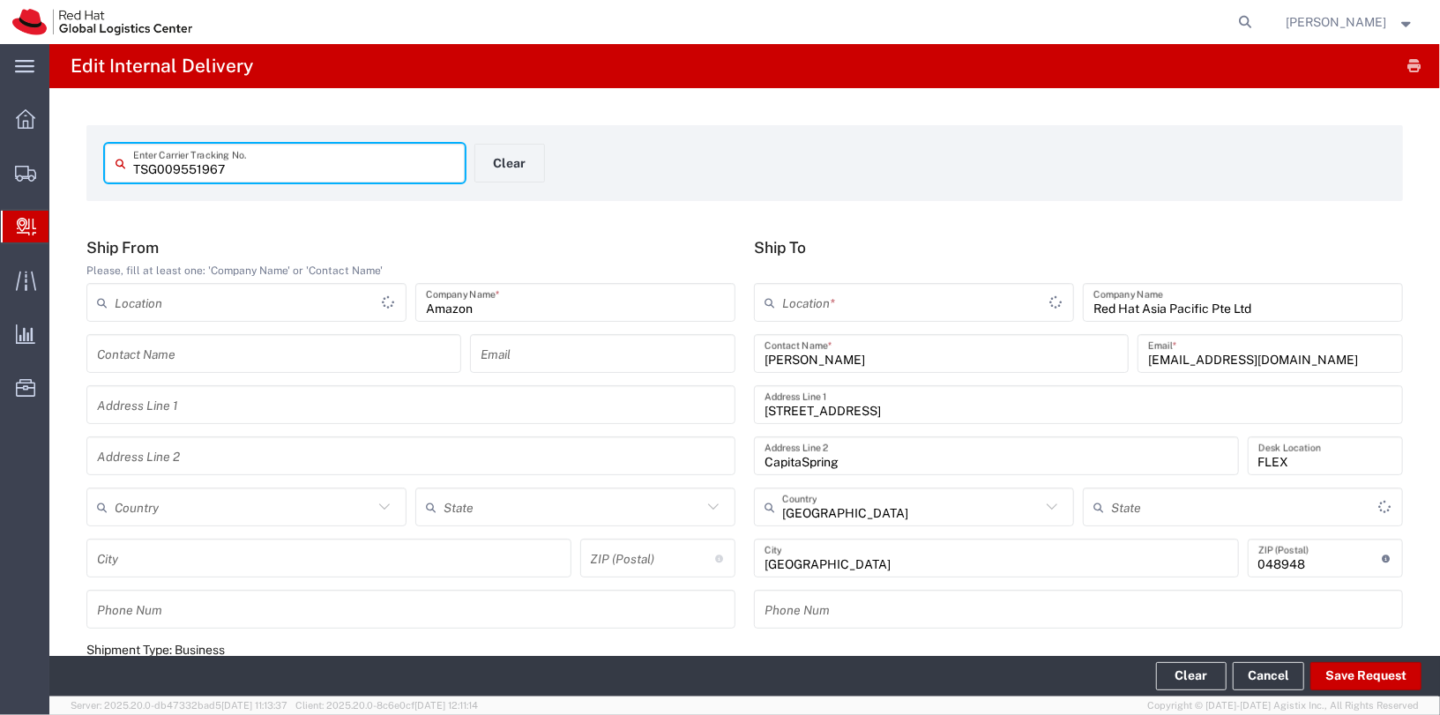
type input "Your Packaging"
type input "Local_Ground"
type input "Local Carrier"
type input "RH - Singapore"
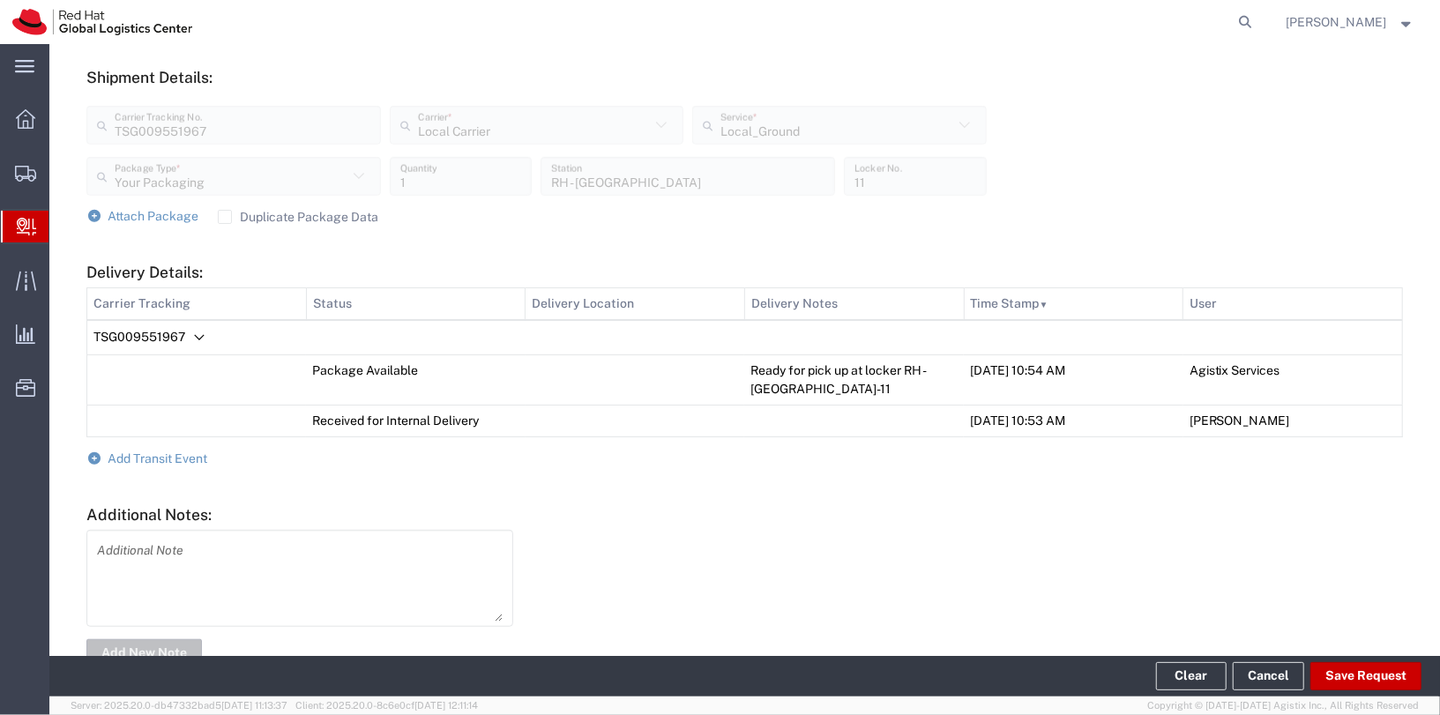
scroll to position [629, 0]
